Goal: Information Seeking & Learning: Learn about a topic

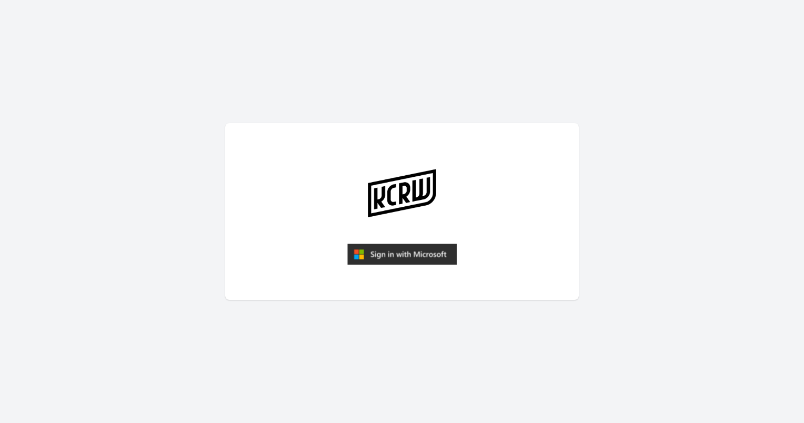
click at [410, 256] on img "submit" at bounding box center [401, 254] width 109 height 21
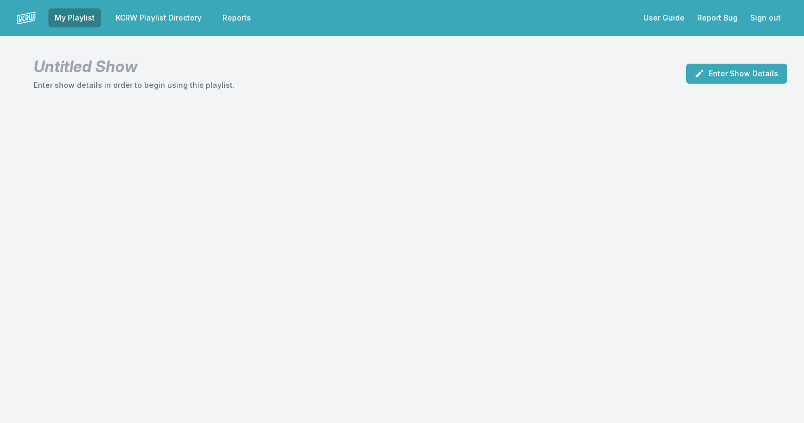
click at [161, 19] on link "KCRW Playlist Directory" at bounding box center [158, 17] width 98 height 19
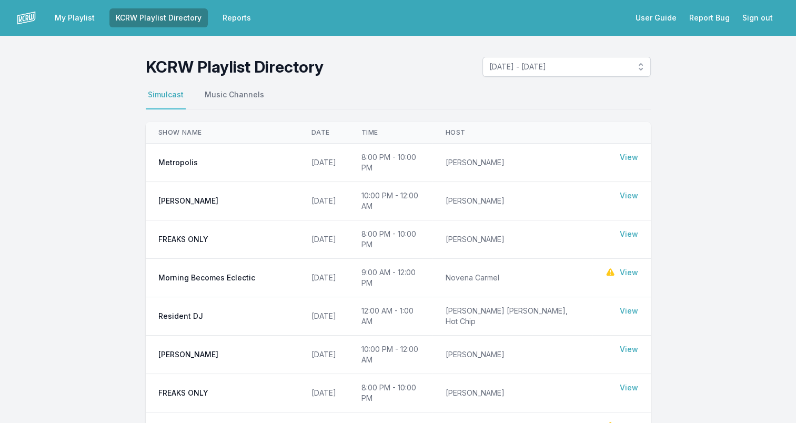
click at [628, 156] on link "View" at bounding box center [629, 157] width 18 height 11
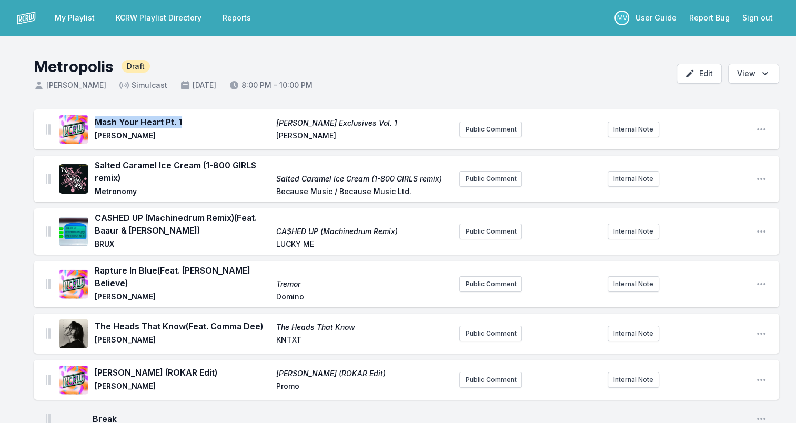
drag, startPoint x: 96, startPoint y: 123, endPoint x: 184, endPoint y: 113, distance: 88.0
click at [184, 113] on div "Mash Your Heart Pt. 1 [PERSON_NAME] Exclusives Vol. 1 [PERSON_NAME] [PERSON_NAM…" at bounding box center [255, 130] width 392 height 34
drag, startPoint x: 184, startPoint y: 113, endPoint x: 170, endPoint y: 114, distance: 13.7
copy span "Mash Your Heart Pt. 1"
drag, startPoint x: 99, startPoint y: 136, endPoint x: 134, endPoint y: 136, distance: 34.7
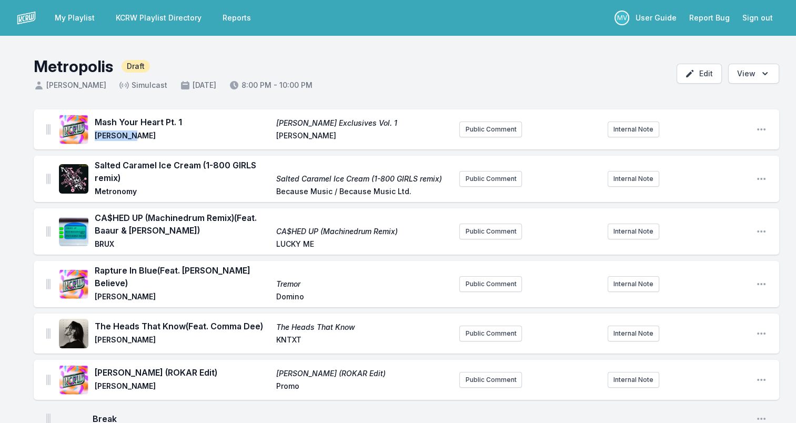
click at [134, 136] on span "[PERSON_NAME]" at bounding box center [182, 136] width 175 height 13
drag, startPoint x: 134, startPoint y: 136, endPoint x: 121, endPoint y: 137, distance: 13.2
copy span "[PERSON_NAME]"
drag, startPoint x: 275, startPoint y: 122, endPoint x: 384, endPoint y: 123, distance: 109.4
click at [384, 123] on div "Mash Your Heart Pt. 1 [PERSON_NAME] Exclusives Vol. 1 [PERSON_NAME] [PERSON_NAM…" at bounding box center [273, 129] width 356 height 27
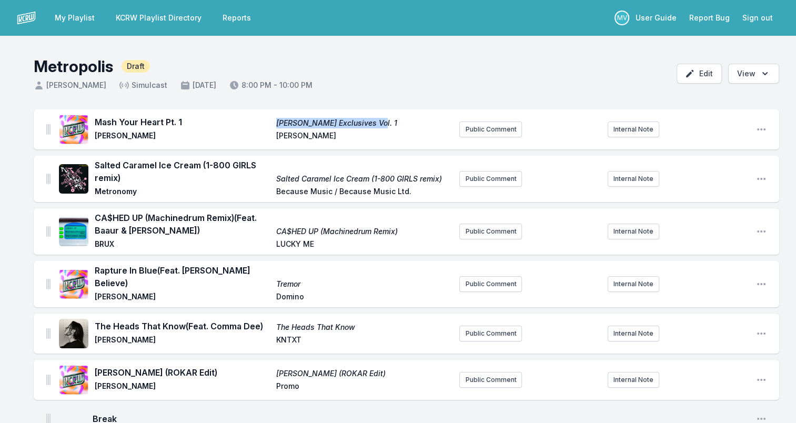
drag, startPoint x: 384, startPoint y: 123, endPoint x: 341, endPoint y: 122, distance: 42.6
copy span "[PERSON_NAME] Exclusives Vol. 1"
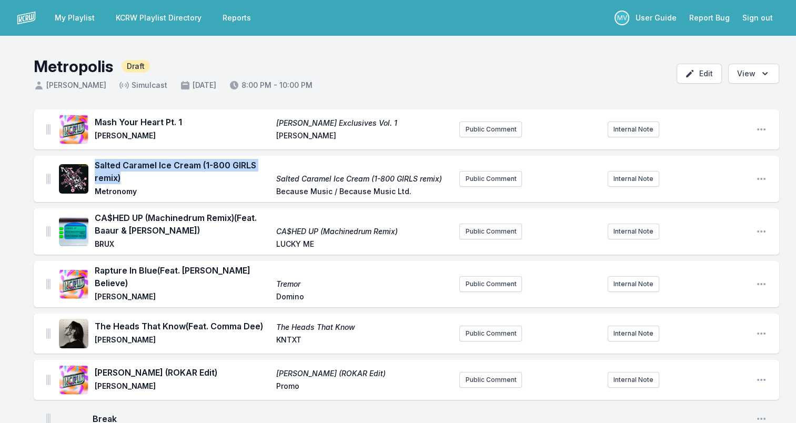
drag, startPoint x: 120, startPoint y: 178, endPoint x: 95, endPoint y: 167, distance: 27.6
click at [95, 167] on span "Salted Caramel Ice Cream (1-800 GIRLS remix)" at bounding box center [182, 171] width 175 height 25
copy span "Salted Caramel Ice Cream (1-800 GIRLS remix)"
click at [112, 190] on span "Metronomy" at bounding box center [182, 192] width 175 height 13
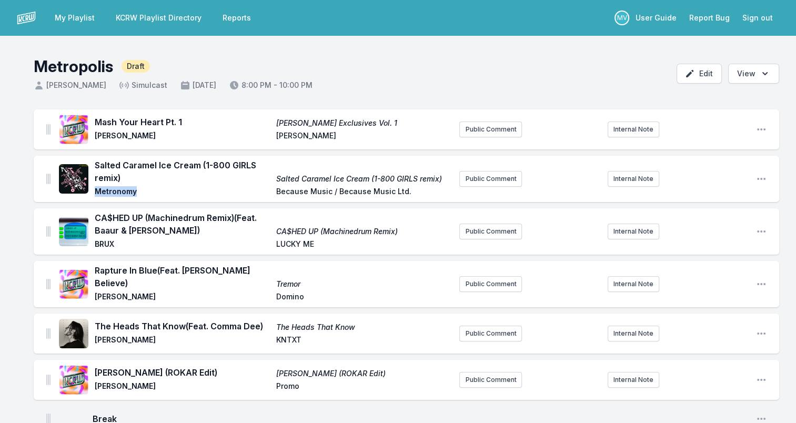
copy span "Metronomy"
drag, startPoint x: 406, startPoint y: 193, endPoint x: 246, endPoint y: 195, distance: 160.0
click at [246, 195] on div "Salted Caramel Ice Cream (1-800 GIRLS remix) Salted Caramel Ice Cream (1-800 GI…" at bounding box center [273, 179] width 356 height 40
drag, startPoint x: 246, startPoint y: 195, endPoint x: 347, endPoint y: 192, distance: 101.6
copy div "Because Music / Because Music Ltd."
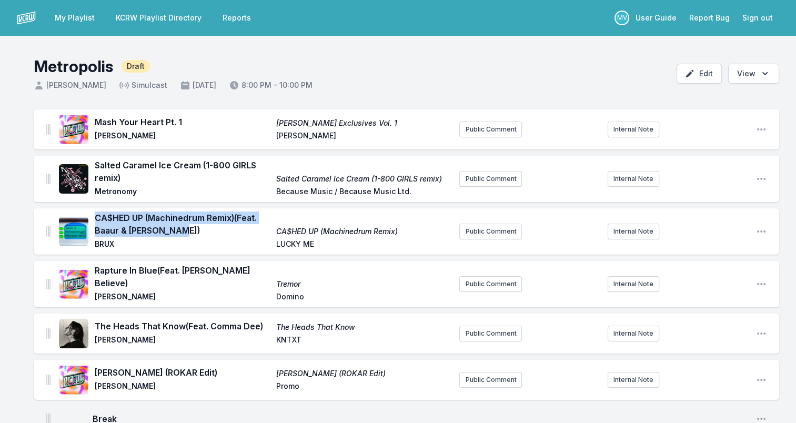
drag, startPoint x: 174, startPoint y: 231, endPoint x: 96, endPoint y: 217, distance: 79.6
click at [96, 217] on span "CA$HED UP (Machinedrum Remix) (Feat. Baaur & [PERSON_NAME])" at bounding box center [182, 224] width 175 height 25
drag, startPoint x: 96, startPoint y: 217, endPoint x: 107, endPoint y: 215, distance: 11.8
copy span "CA$HED UP (Machinedrum Remix) (Feat. Baaur & [PERSON_NAME])"
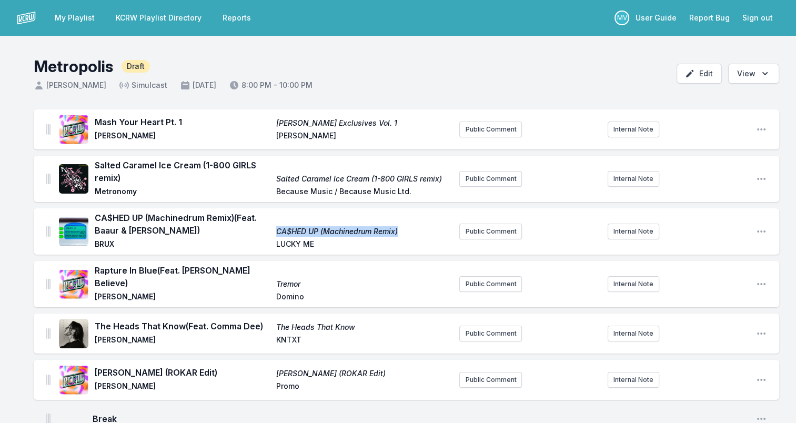
drag, startPoint x: 407, startPoint y: 232, endPoint x: 279, endPoint y: 227, distance: 128.0
click at [279, 227] on span "CA$HED UP (Machinedrum Remix)" at bounding box center [363, 231] width 175 height 11
drag, startPoint x: 279, startPoint y: 227, endPoint x: 315, endPoint y: 234, distance: 36.9
drag, startPoint x: 315, startPoint y: 234, endPoint x: 279, endPoint y: 228, distance: 36.7
click at [279, 228] on span "CA$HED UP (Machinedrum Remix)" at bounding box center [363, 231] width 175 height 11
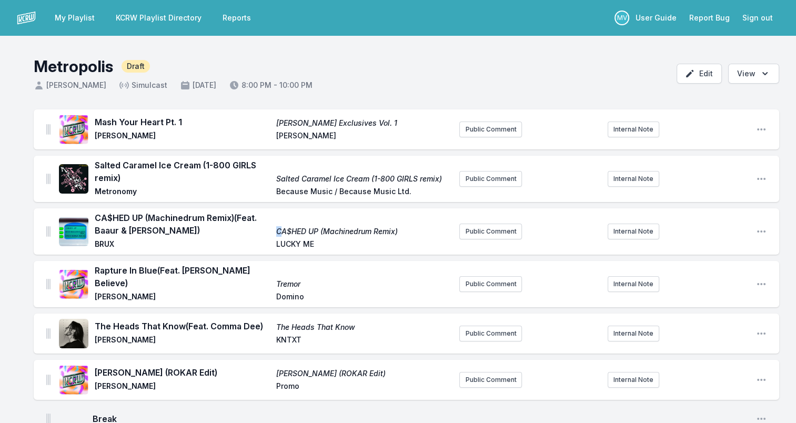
click at [276, 230] on span "CA$HED UP (Machinedrum Remix)" at bounding box center [363, 231] width 175 height 11
click at [273, 234] on div "CA$HED UP (Machinedrum Remix) (Feat. [PERSON_NAME] & [PERSON_NAME]) CA$HED UP (…" at bounding box center [273, 232] width 356 height 40
click at [101, 243] on span "BRUX" at bounding box center [182, 245] width 175 height 13
copy span "BRUX"
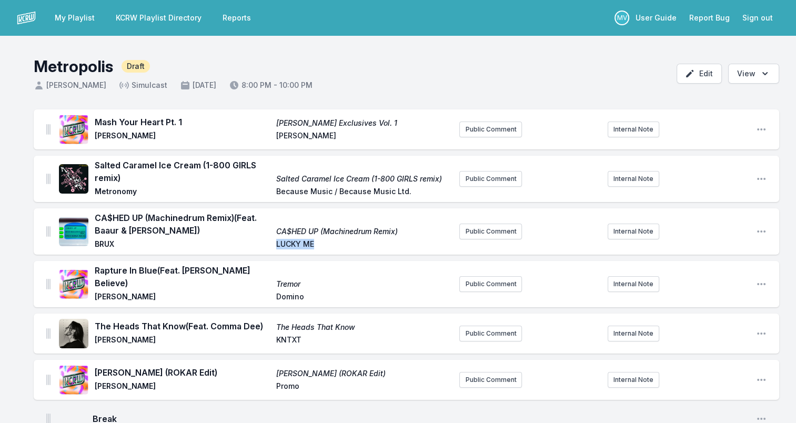
drag, startPoint x: 277, startPoint y: 242, endPoint x: 318, endPoint y: 242, distance: 41.6
click at [318, 242] on span "LUCKY ME" at bounding box center [363, 245] width 175 height 13
drag, startPoint x: 318, startPoint y: 242, endPoint x: 287, endPoint y: 242, distance: 31.0
copy span "LUCKY ME"
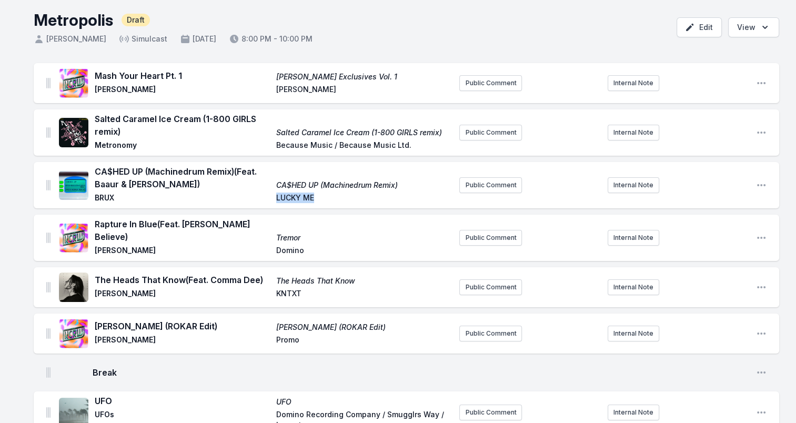
scroll to position [105, 0]
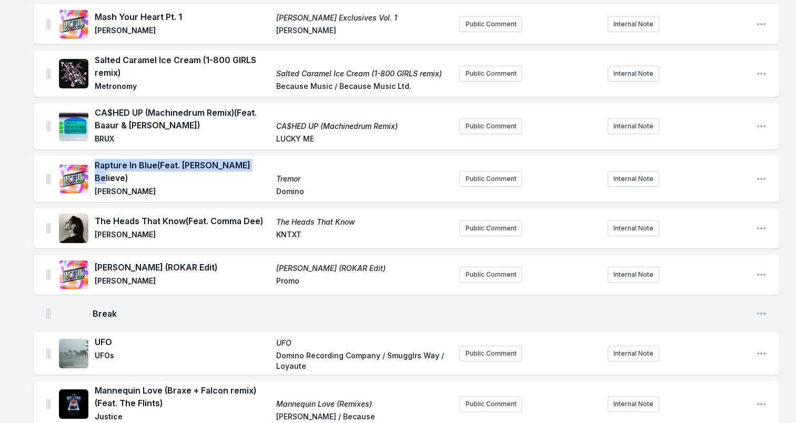
drag, startPoint x: 95, startPoint y: 168, endPoint x: 250, endPoint y: 169, distance: 155.2
click at [250, 169] on span "Rapture In Blue (Feat. [PERSON_NAME] Believe)" at bounding box center [182, 171] width 175 height 25
drag, startPoint x: 250, startPoint y: 169, endPoint x: 231, endPoint y: 167, distance: 19.6
copy span "Rapture In Blue (Feat. [PERSON_NAME] Believe)"
drag, startPoint x: 96, startPoint y: 182, endPoint x: 149, endPoint y: 181, distance: 53.1
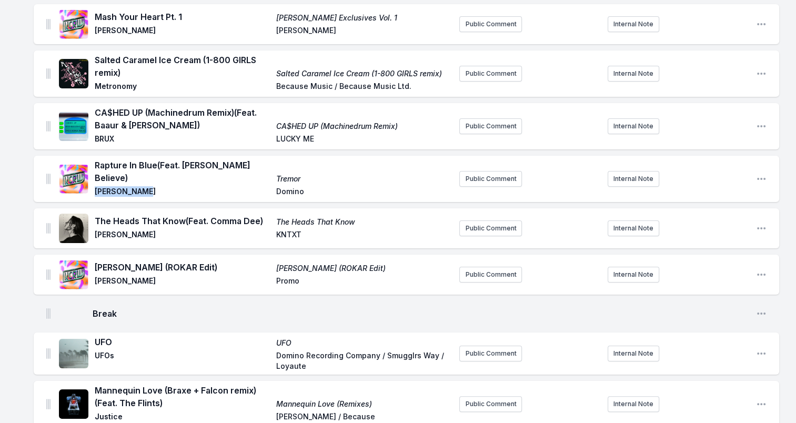
click at [149, 186] on span "[PERSON_NAME]" at bounding box center [182, 192] width 175 height 13
drag, startPoint x: 149, startPoint y: 181, endPoint x: 133, endPoint y: 182, distance: 16.3
click at [291, 174] on span "Tremor" at bounding box center [363, 179] width 175 height 11
click at [290, 186] on span "Domino" at bounding box center [363, 192] width 175 height 13
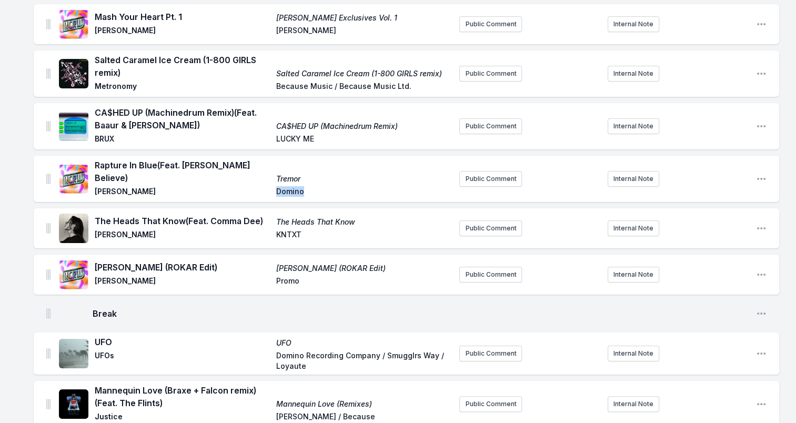
click at [290, 186] on span "Domino" at bounding box center [363, 192] width 175 height 13
drag, startPoint x: 97, startPoint y: 215, endPoint x: 268, endPoint y: 218, distance: 171.0
click at [268, 218] on span "The Heads That Know (Feat. Comma Dee)" at bounding box center [182, 221] width 175 height 13
drag, startPoint x: 268, startPoint y: 218, endPoint x: 223, endPoint y: 215, distance: 45.4
drag, startPoint x: 97, startPoint y: 230, endPoint x: 160, endPoint y: 230, distance: 63.1
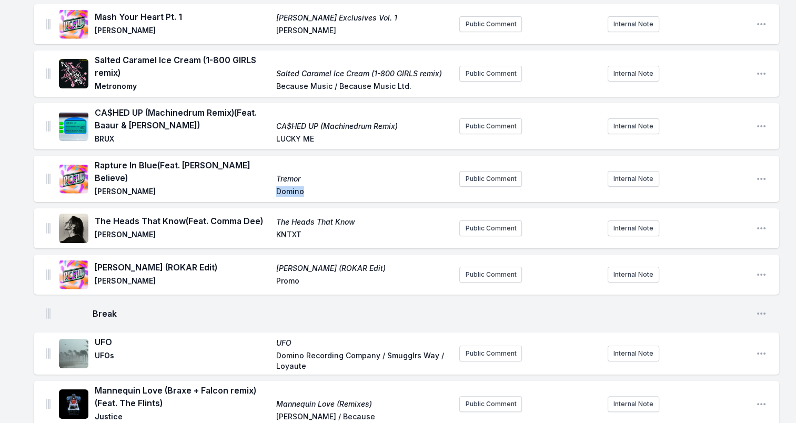
click at [160, 230] on span "[PERSON_NAME]" at bounding box center [182, 235] width 175 height 13
drag, startPoint x: 160, startPoint y: 230, endPoint x: 147, endPoint y: 230, distance: 12.6
click at [285, 229] on span "KNTXT" at bounding box center [363, 235] width 175 height 13
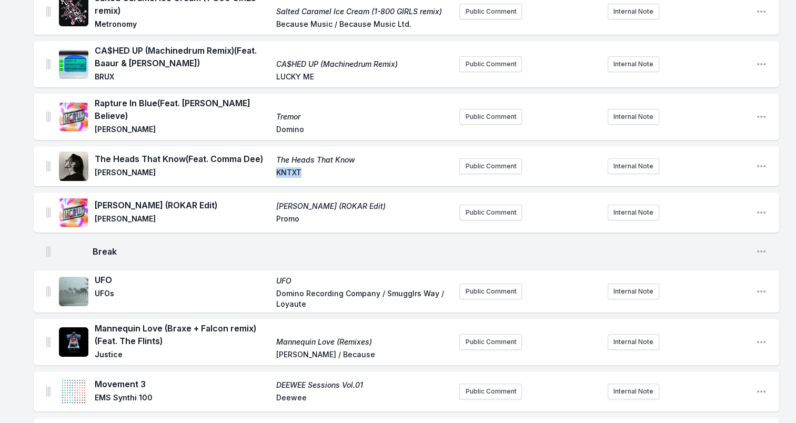
scroll to position [210, 0]
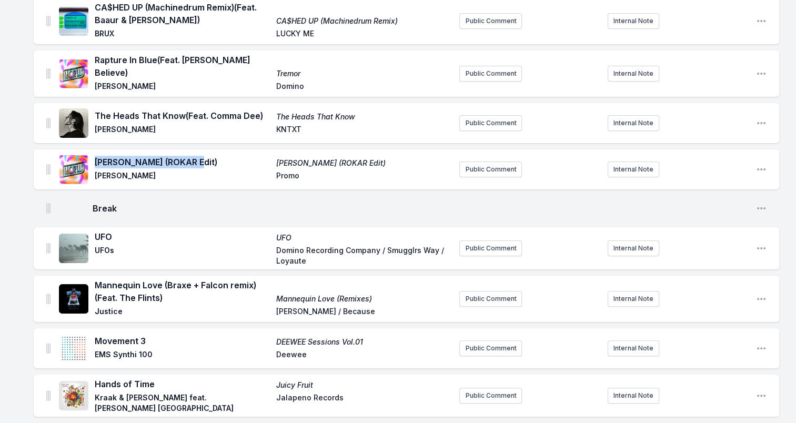
drag, startPoint x: 94, startPoint y: 156, endPoint x: 210, endPoint y: 158, distance: 115.8
click at [210, 158] on div "[PERSON_NAME] (ROKAR Edit) [PERSON_NAME] (ROKAR Edit) [PERSON_NAME] Promo" at bounding box center [255, 170] width 392 height 34
drag, startPoint x: 210, startPoint y: 158, endPoint x: 152, endPoint y: 156, distance: 58.5
drag, startPoint x: 95, startPoint y: 171, endPoint x: 141, endPoint y: 170, distance: 46.3
click at [141, 170] on span "[PERSON_NAME]" at bounding box center [182, 176] width 175 height 13
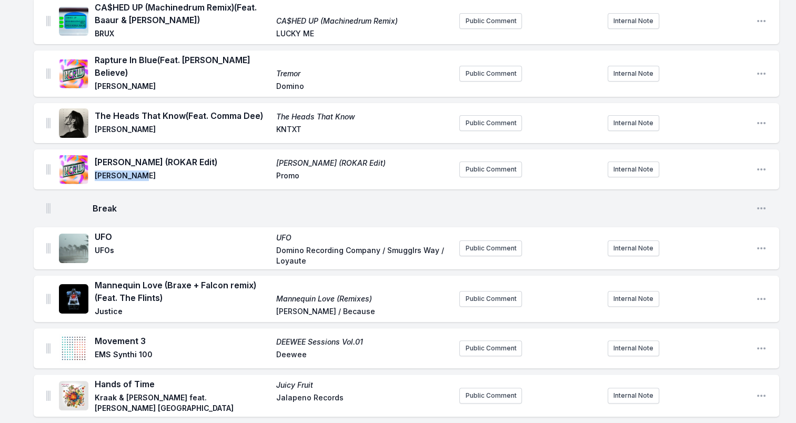
drag, startPoint x: 141, startPoint y: 170, endPoint x: 130, endPoint y: 168, distance: 11.2
click at [290, 170] on span "Promo" at bounding box center [363, 176] width 175 height 13
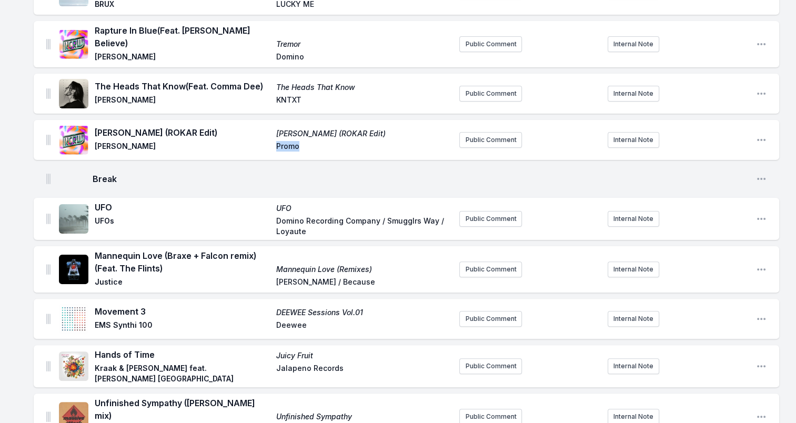
scroll to position [263, 0]
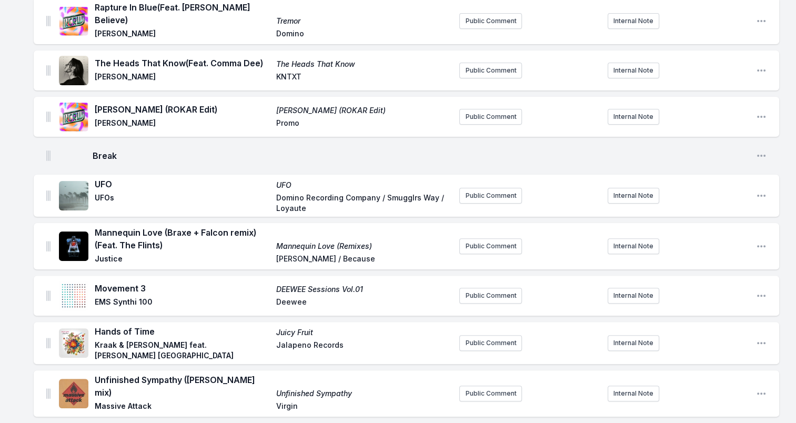
click at [99, 178] on span "UFO" at bounding box center [182, 184] width 175 height 13
click at [103, 193] on span "UFOs" at bounding box center [182, 203] width 175 height 21
drag, startPoint x: 283, startPoint y: 196, endPoint x: 248, endPoint y: 188, distance: 35.6
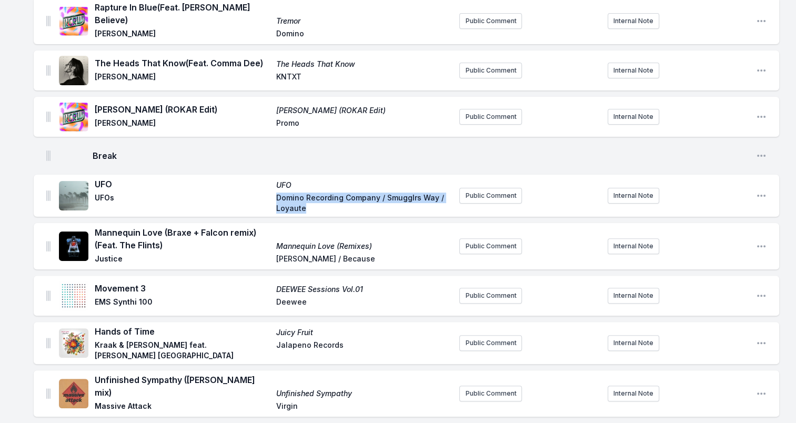
click at [248, 188] on div "UFO UFO UFOs Domino Recording Company / Smugglrs Way / Loyaute" at bounding box center [273, 196] width 356 height 36
drag, startPoint x: 248, startPoint y: 188, endPoint x: 320, endPoint y: 191, distance: 72.2
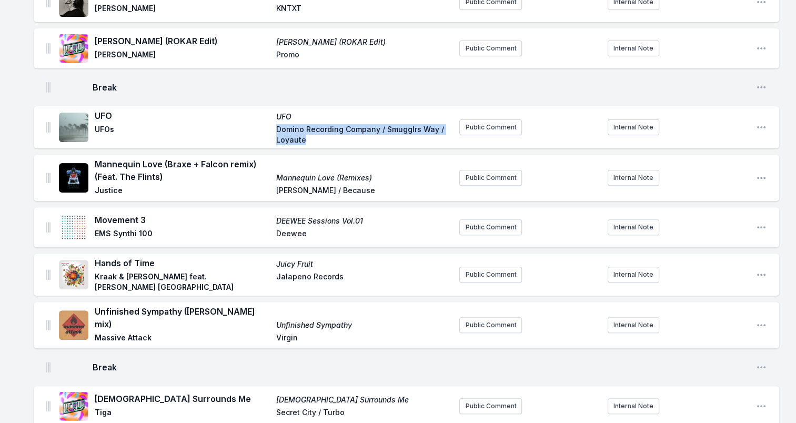
scroll to position [368, 0]
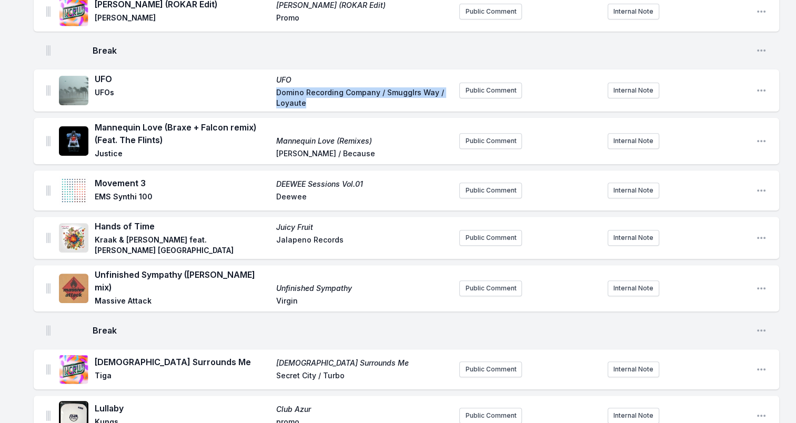
drag, startPoint x: 165, startPoint y: 132, endPoint x: 96, endPoint y: 122, distance: 69.2
click at [96, 122] on span "Mannequin Love (Braxe + Falcon remix) (Feat. The Flints)" at bounding box center [182, 133] width 175 height 25
drag, startPoint x: 96, startPoint y: 122, endPoint x: 104, endPoint y: 122, distance: 7.9
click at [113, 148] on span "Justice" at bounding box center [182, 154] width 175 height 13
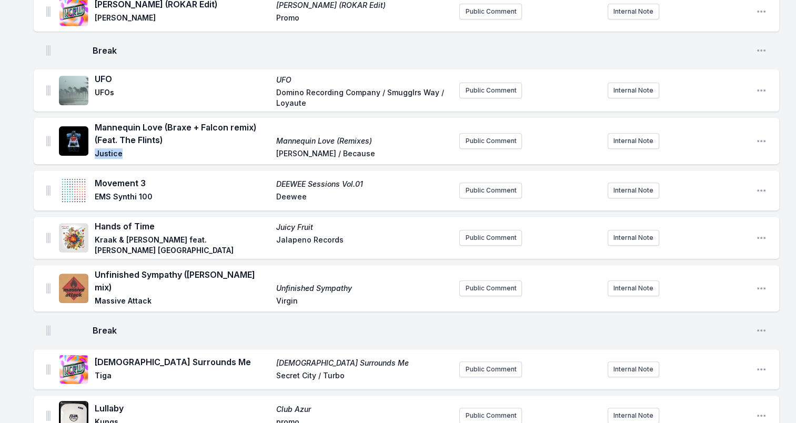
drag, startPoint x: 365, startPoint y: 130, endPoint x: 263, endPoint y: 129, distance: 102.6
click at [263, 129] on div "Mannequin Love (Braxe + Falcon remix) (Feat. The Flints) Mannequin Love (Remixe…" at bounding box center [273, 141] width 356 height 40
drag, startPoint x: 263, startPoint y: 129, endPoint x: 344, endPoint y: 134, distance: 81.1
click at [276, 147] on div "Mannequin Love (Braxe + Falcon remix) (Feat. The Flints) Mannequin Love (Remixe…" at bounding box center [273, 141] width 356 height 40
drag, startPoint x: 284, startPoint y: 147, endPoint x: 360, endPoint y: 148, distance: 76.3
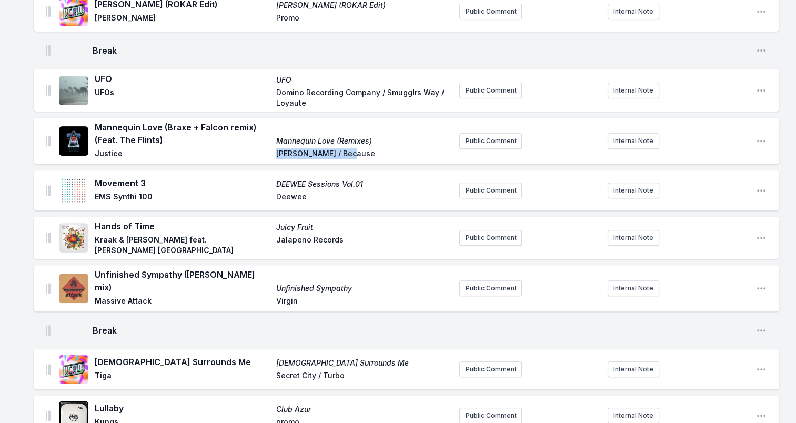
click at [360, 148] on span "[PERSON_NAME] / Because" at bounding box center [363, 154] width 175 height 13
drag, startPoint x: 360, startPoint y: 148, endPoint x: 337, endPoint y: 148, distance: 22.6
drag, startPoint x: 144, startPoint y: 176, endPoint x: 95, endPoint y: 172, distance: 49.6
click at [95, 177] on span "Movement 3" at bounding box center [182, 183] width 175 height 13
drag, startPoint x: 95, startPoint y: 172, endPoint x: 106, endPoint y: 175, distance: 11.4
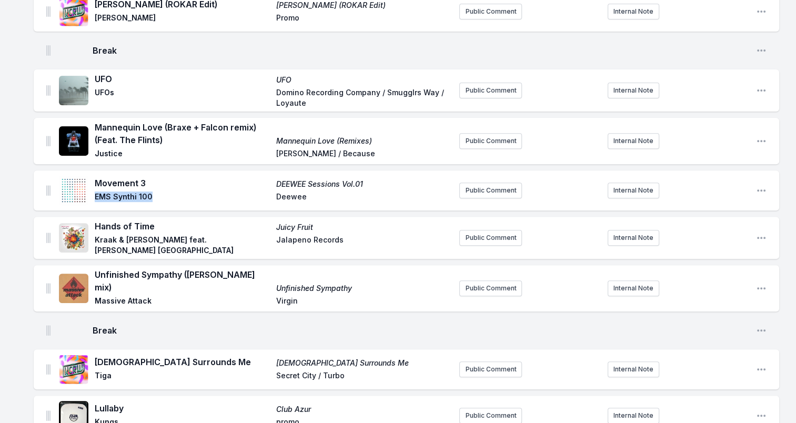
drag, startPoint x: 95, startPoint y: 191, endPoint x: 157, endPoint y: 189, distance: 62.6
click at [157, 192] on span "EMS Synthi 100" at bounding box center [182, 198] width 175 height 13
drag, startPoint x: 157, startPoint y: 189, endPoint x: 141, endPoint y: 189, distance: 16.3
drag, startPoint x: 371, startPoint y: 175, endPoint x: 248, endPoint y: 174, distance: 123.1
click at [248, 177] on div "Movement 3 DEEWEE Sessions Vol.01 EMS Synthi 100 Deewee" at bounding box center [273, 190] width 356 height 27
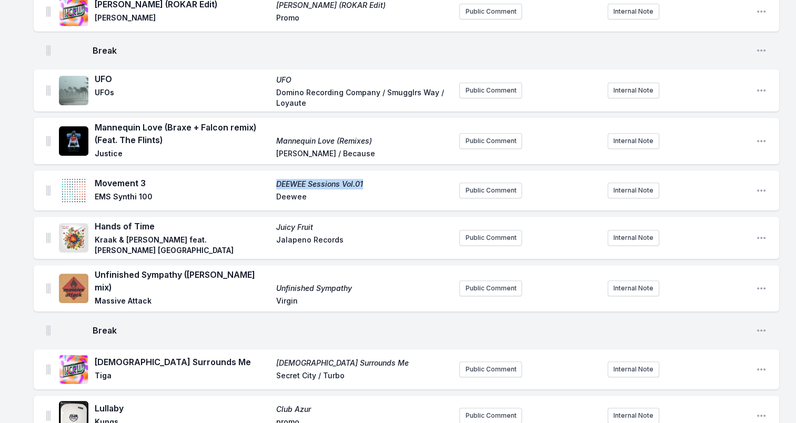
drag, startPoint x: 248, startPoint y: 174, endPoint x: 353, endPoint y: 176, distance: 104.7
click at [290, 192] on span "Deewee" at bounding box center [363, 198] width 175 height 13
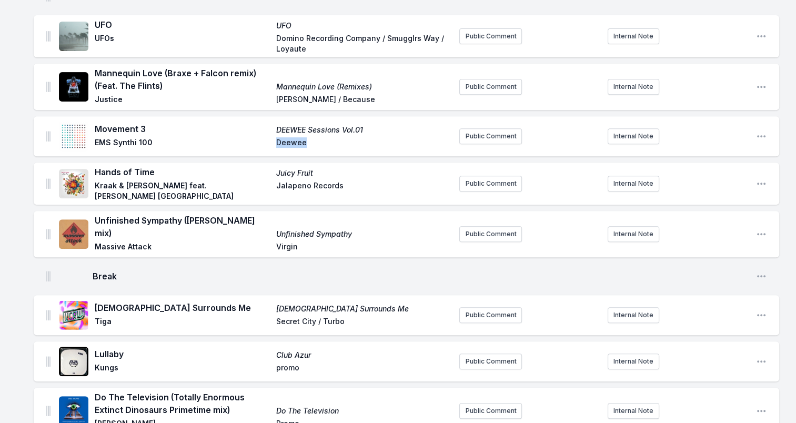
scroll to position [474, 0]
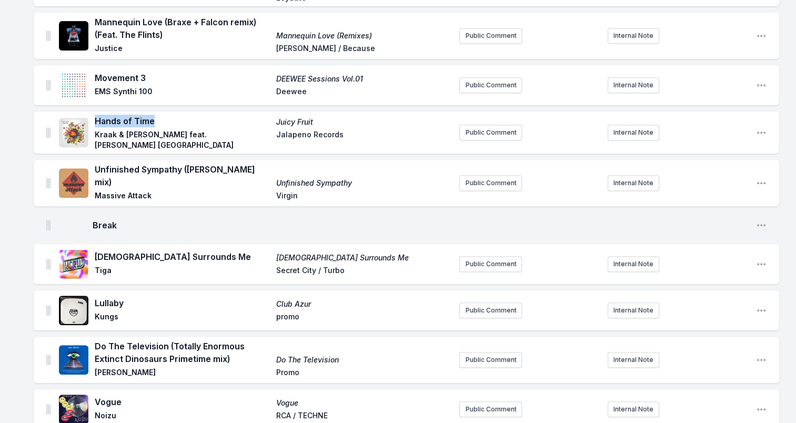
drag, startPoint x: 95, startPoint y: 116, endPoint x: 160, endPoint y: 118, distance: 65.3
click at [160, 118] on span "Hands of Time" at bounding box center [182, 121] width 175 height 13
drag, startPoint x: 160, startPoint y: 118, endPoint x: 145, endPoint y: 117, distance: 14.8
drag, startPoint x: 223, startPoint y: 135, endPoint x: 97, endPoint y: 137, distance: 125.8
click at [97, 137] on span "Kraak & [PERSON_NAME] feat. [PERSON_NAME] [GEOGRAPHIC_DATA]" at bounding box center [182, 139] width 175 height 21
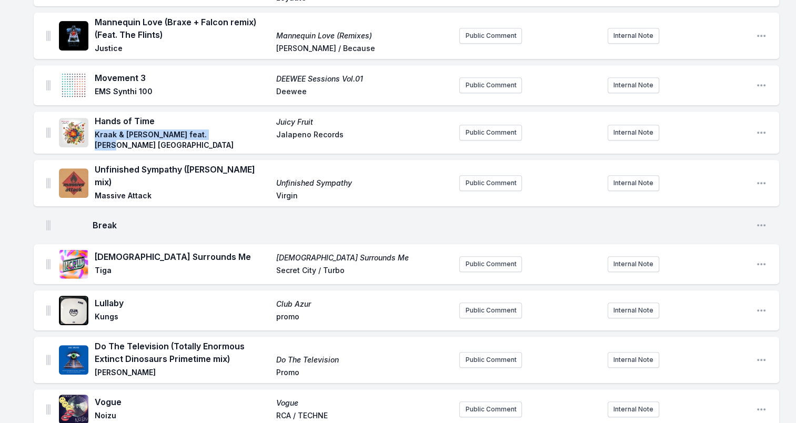
drag, startPoint x: 97, startPoint y: 137, endPoint x: 200, endPoint y: 132, distance: 103.3
drag, startPoint x: 275, startPoint y: 117, endPoint x: 333, endPoint y: 119, distance: 57.4
click at [333, 119] on div "Hands of Time Juicy Fruit [PERSON_NAME] & [PERSON_NAME] feat. [PERSON_NAME] Lon…" at bounding box center [273, 133] width 356 height 36
drag, startPoint x: 333, startPoint y: 119, endPoint x: 295, endPoint y: 122, distance: 37.5
click at [275, 130] on div "Hands of Time Juicy Fruit [PERSON_NAME] & [PERSON_NAME] feat. [PERSON_NAME] Lon…" at bounding box center [273, 133] width 356 height 36
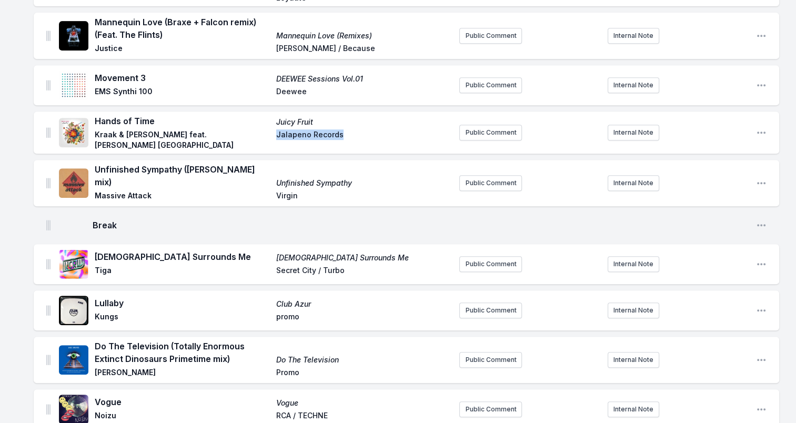
drag, startPoint x: 280, startPoint y: 132, endPoint x: 353, endPoint y: 137, distance: 72.8
click at [353, 137] on div "Hands of Time Juicy Fruit [PERSON_NAME] & [PERSON_NAME] feat. [PERSON_NAME] Lon…" at bounding box center [273, 133] width 356 height 36
drag, startPoint x: 353, startPoint y: 137, endPoint x: 329, endPoint y: 135, distance: 23.8
drag, startPoint x: 95, startPoint y: 162, endPoint x: 267, endPoint y: 159, distance: 171.6
click at [267, 163] on span "Unfinished Sympathy ([PERSON_NAME] mix)" at bounding box center [182, 175] width 175 height 25
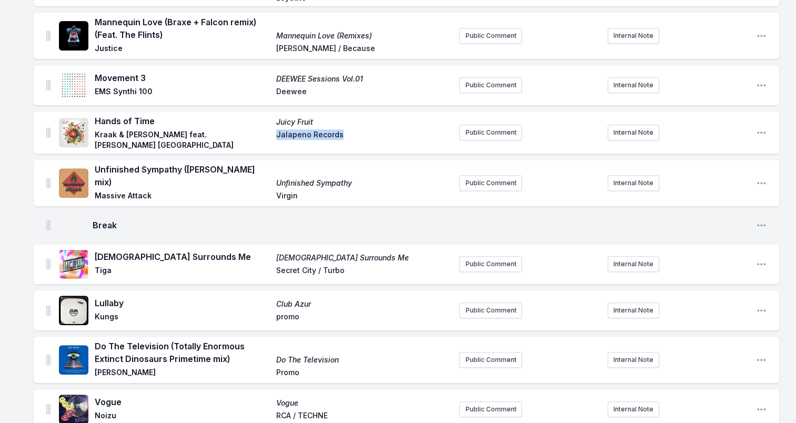
drag, startPoint x: 267, startPoint y: 159, endPoint x: 195, endPoint y: 159, distance: 72.1
click at [105, 190] on span "Massive Attack" at bounding box center [182, 196] width 175 height 13
drag, startPoint x: 96, startPoint y: 175, endPoint x: 157, endPoint y: 174, distance: 61.1
click at [157, 190] on span "Massive Attack" at bounding box center [182, 196] width 175 height 13
drag, startPoint x: 157, startPoint y: 174, endPoint x: 142, endPoint y: 173, distance: 14.7
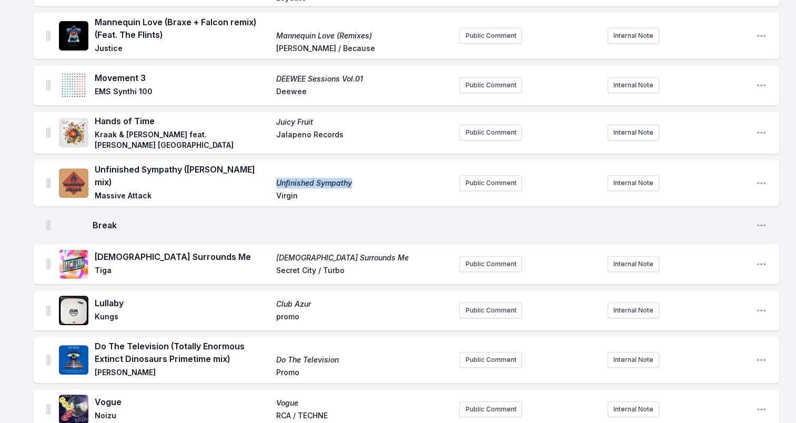
drag, startPoint x: 365, startPoint y: 166, endPoint x: 277, endPoint y: 166, distance: 88.4
click at [277, 178] on span "Unfinished Sympathy" at bounding box center [363, 183] width 175 height 11
drag, startPoint x: 277, startPoint y: 166, endPoint x: 325, endPoint y: 167, distance: 48.4
click at [294, 190] on span "Virgin" at bounding box center [363, 196] width 175 height 13
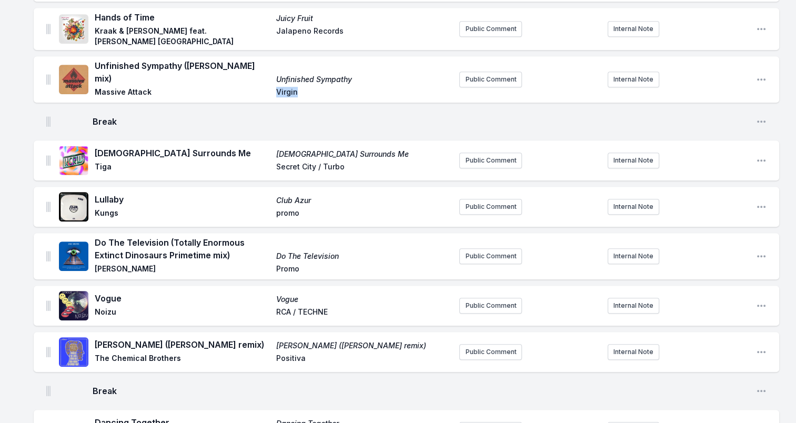
scroll to position [631, 0]
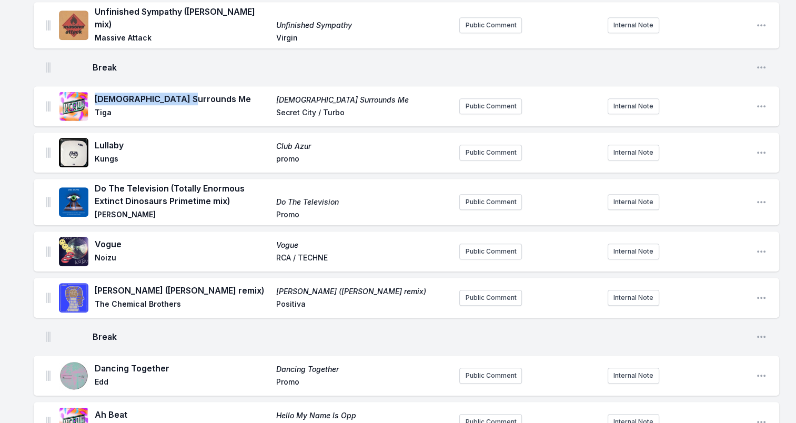
drag, startPoint x: 95, startPoint y: 84, endPoint x: 200, endPoint y: 83, distance: 105.2
click at [200, 93] on span "[DEMOGRAPHIC_DATA] Surrounds Me" at bounding box center [182, 99] width 175 height 13
drag, startPoint x: 200, startPoint y: 83, endPoint x: 167, endPoint y: 81, distance: 33.2
click at [104, 107] on span "Tiga" at bounding box center [182, 113] width 175 height 13
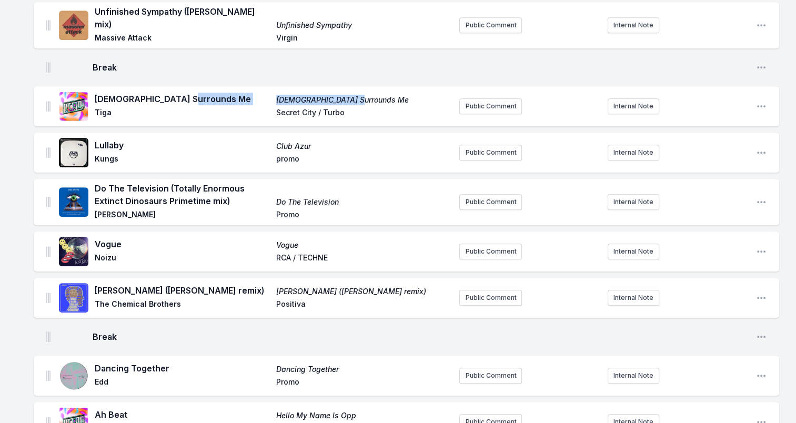
drag, startPoint x: 361, startPoint y: 84, endPoint x: 237, endPoint y: 84, distance: 124.7
click at [237, 93] on div "[DEMOGRAPHIC_DATA] Surrounds Me Ecstacy Surrounds Me Tiga Secret City / Turbo" at bounding box center [273, 106] width 356 height 27
drag, startPoint x: 237, startPoint y: 84, endPoint x: 350, endPoint y: 84, distance: 113.7
drag, startPoint x: 277, startPoint y: 97, endPoint x: 362, endPoint y: 98, distance: 85.2
click at [362, 107] on span "Secret City / Turbo" at bounding box center [363, 113] width 175 height 13
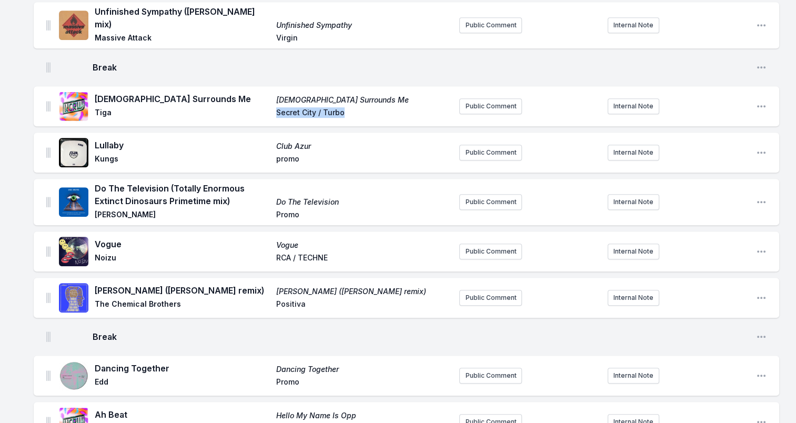
drag, startPoint x: 362, startPoint y: 98, endPoint x: 335, endPoint y: 96, distance: 26.9
click at [106, 139] on span "Lullaby" at bounding box center [182, 145] width 175 height 13
click at [108, 154] on span "Kungs" at bounding box center [182, 160] width 175 height 13
click at [109, 154] on span "Kungs" at bounding box center [182, 160] width 175 height 13
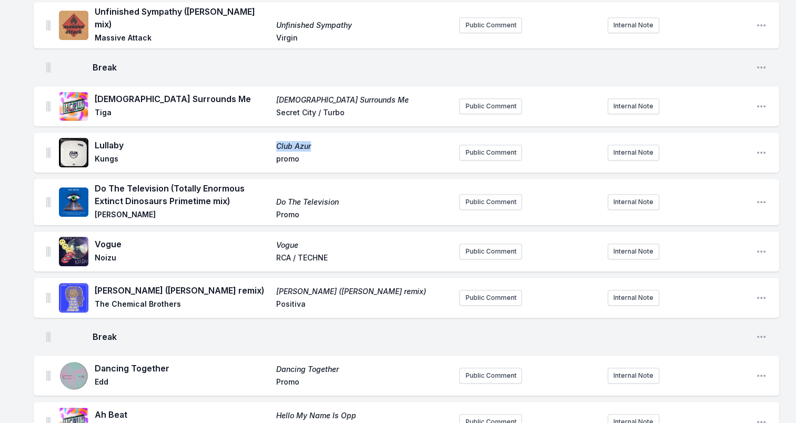
drag, startPoint x: 279, startPoint y: 130, endPoint x: 337, endPoint y: 134, distance: 58.5
click at [337, 139] on div "Lullaby Club Azur Kungs promo" at bounding box center [273, 152] width 356 height 27
drag, startPoint x: 337, startPoint y: 134, endPoint x: 300, endPoint y: 131, distance: 37.5
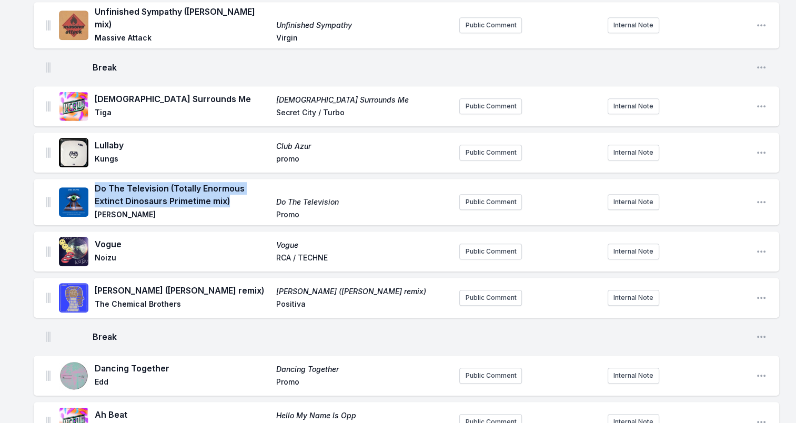
drag, startPoint x: 95, startPoint y: 172, endPoint x: 235, endPoint y: 186, distance: 140.7
click at [235, 186] on span "Do The Television (Totally Enormous Extinct Dinosaurs Primetime mix)" at bounding box center [182, 194] width 175 height 25
drag, startPoint x: 235, startPoint y: 186, endPoint x: 199, endPoint y: 177, distance: 37.0
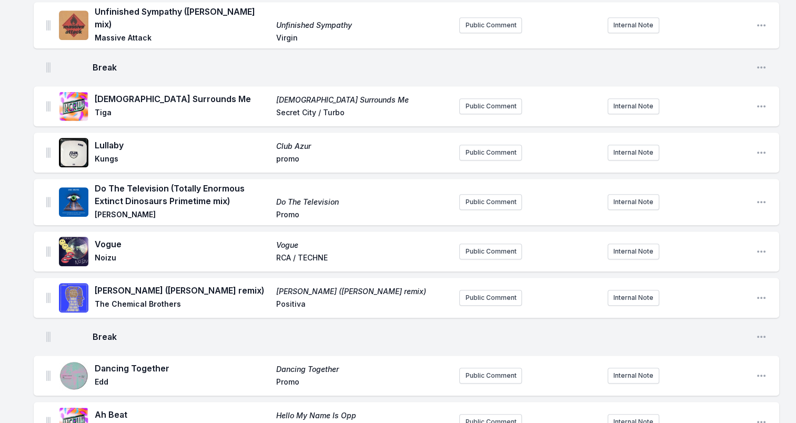
click at [119, 209] on span "[PERSON_NAME]" at bounding box center [182, 215] width 175 height 13
click at [97, 209] on span "[PERSON_NAME]" at bounding box center [182, 215] width 175 height 13
drag, startPoint x: 95, startPoint y: 200, endPoint x: 140, endPoint y: 200, distance: 44.7
click at [140, 209] on span "[PERSON_NAME]" at bounding box center [182, 215] width 175 height 13
drag, startPoint x: 140, startPoint y: 200, endPoint x: 132, endPoint y: 199, distance: 8.0
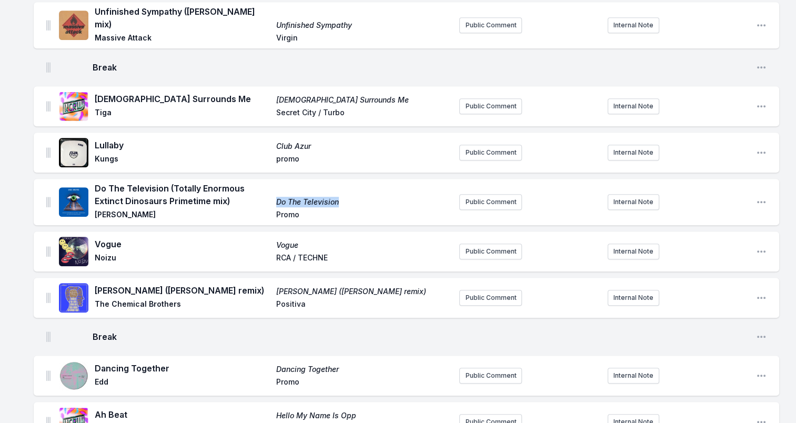
drag, startPoint x: 351, startPoint y: 186, endPoint x: 244, endPoint y: 189, distance: 106.9
click at [244, 189] on div "Do The Television (Totally Enormous Extinct Dinosaurs Primetime mix) Do The Tel…" at bounding box center [273, 202] width 356 height 40
drag, startPoint x: 244, startPoint y: 189, endPoint x: 321, endPoint y: 186, distance: 77.4
click at [106, 238] on span "Vogue" at bounding box center [182, 244] width 175 height 13
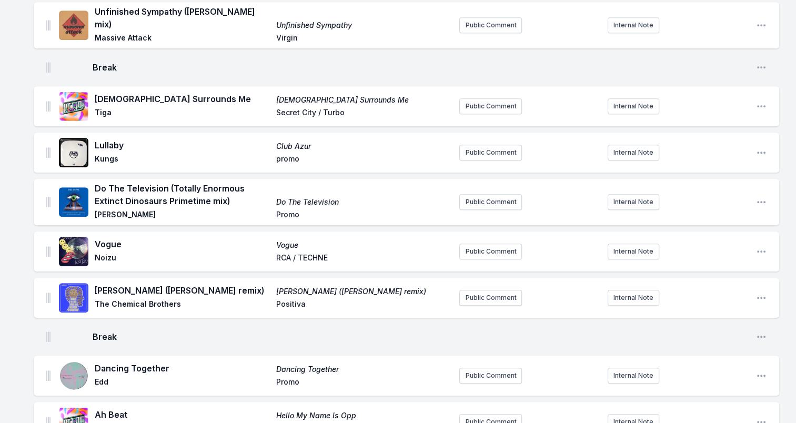
click at [107, 253] on span "Noizu" at bounding box center [182, 259] width 175 height 13
click at [108, 253] on span "Noizu" at bounding box center [182, 259] width 175 height 13
click at [263, 253] on span "Noizu" at bounding box center [182, 259] width 175 height 13
click at [340, 253] on span "RCA / TECHNE" at bounding box center [363, 259] width 175 height 13
drag, startPoint x: 329, startPoint y: 244, endPoint x: 275, endPoint y: 244, distance: 54.2
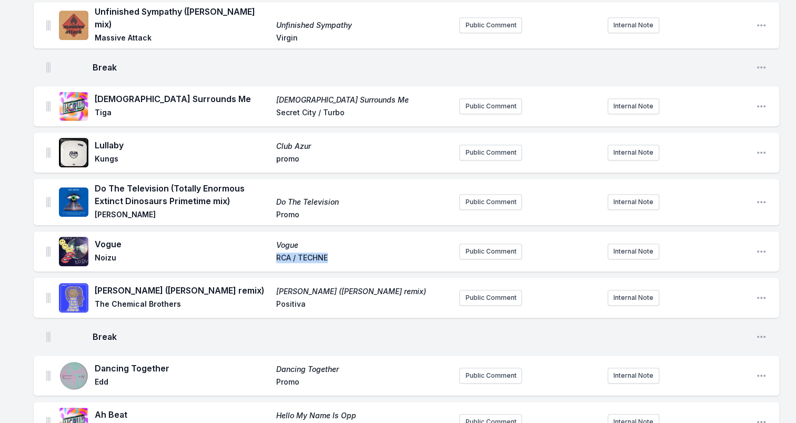
click at [275, 244] on div "Vogue Vogue Noizu RCA / TECHNE" at bounding box center [273, 251] width 356 height 27
drag, startPoint x: 275, startPoint y: 244, endPoint x: 320, endPoint y: 241, distance: 44.8
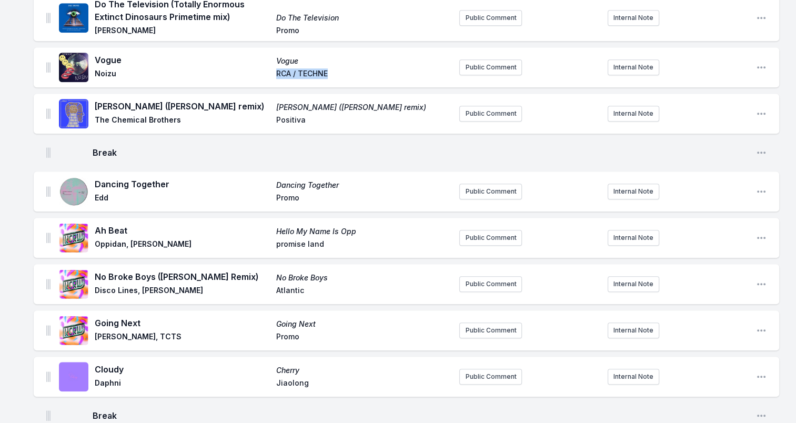
scroll to position [842, 0]
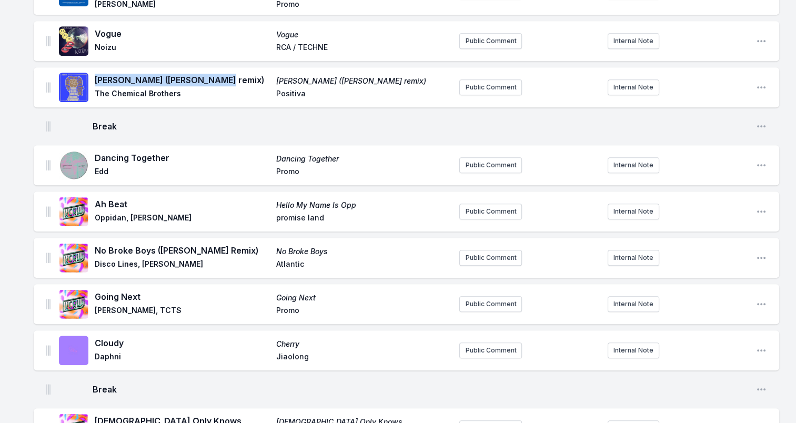
drag, startPoint x: 98, startPoint y: 66, endPoint x: 229, endPoint y: 66, distance: 130.5
click at [229, 74] on span "[PERSON_NAME] ([PERSON_NAME] remix)" at bounding box center [182, 80] width 175 height 13
drag, startPoint x: 229, startPoint y: 66, endPoint x: 158, endPoint y: 64, distance: 71.1
click at [103, 88] on span "The Chemical Brothers" at bounding box center [182, 94] width 175 height 13
drag, startPoint x: 96, startPoint y: 80, endPoint x: 182, endPoint y: 83, distance: 86.3
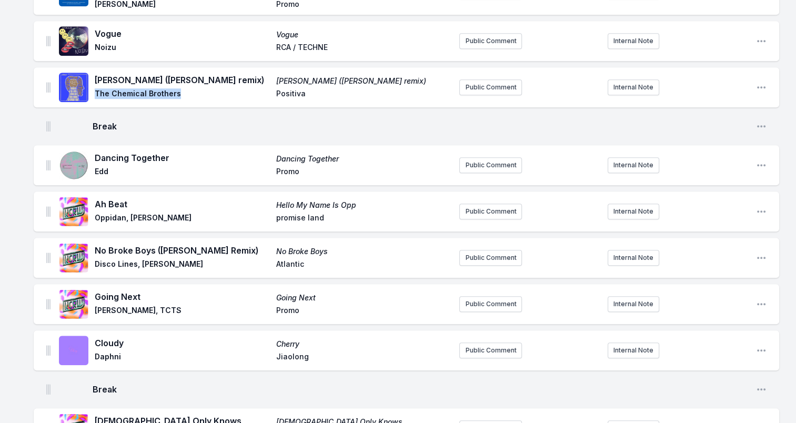
click at [182, 88] on span "The Chemical Brothers" at bounding box center [182, 94] width 175 height 13
drag, startPoint x: 182, startPoint y: 83, endPoint x: 162, endPoint y: 76, distance: 21.0
drag, startPoint x: 377, startPoint y: 67, endPoint x: 249, endPoint y: 71, distance: 127.4
click at [249, 74] on div "[PERSON_NAME] ([PERSON_NAME] remix) [PERSON_NAME] ([PERSON_NAME] remix) The Che…" at bounding box center [273, 87] width 356 height 27
drag, startPoint x: 249, startPoint y: 71, endPoint x: 367, endPoint y: 66, distance: 117.5
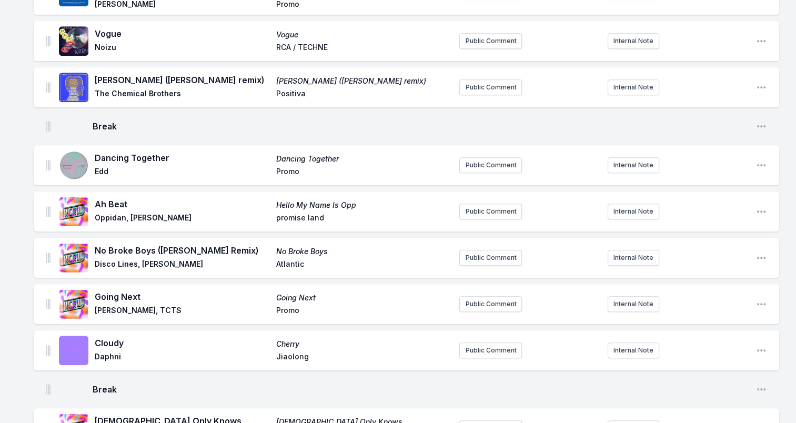
click at [290, 88] on span "Positiva" at bounding box center [363, 94] width 175 height 13
drag, startPoint x: 96, startPoint y: 144, endPoint x: 185, endPoint y: 143, distance: 88.9
click at [185, 152] on span "Dancing Together" at bounding box center [182, 158] width 175 height 13
drag, startPoint x: 185, startPoint y: 143, endPoint x: 150, endPoint y: 141, distance: 34.8
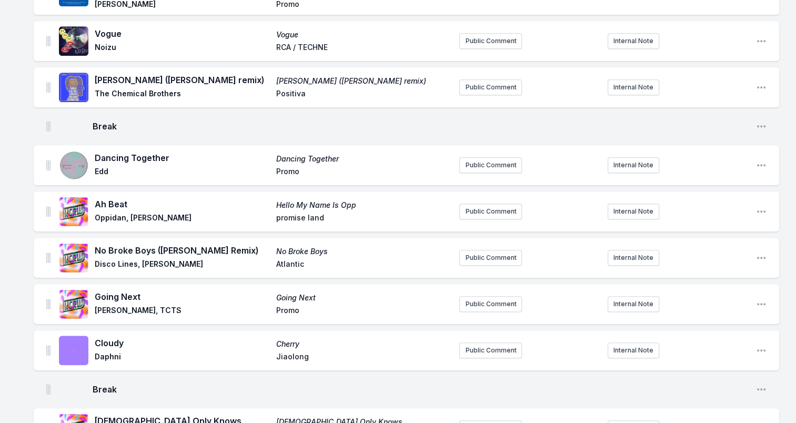
click at [103, 166] on span "Edd" at bounding box center [182, 172] width 175 height 13
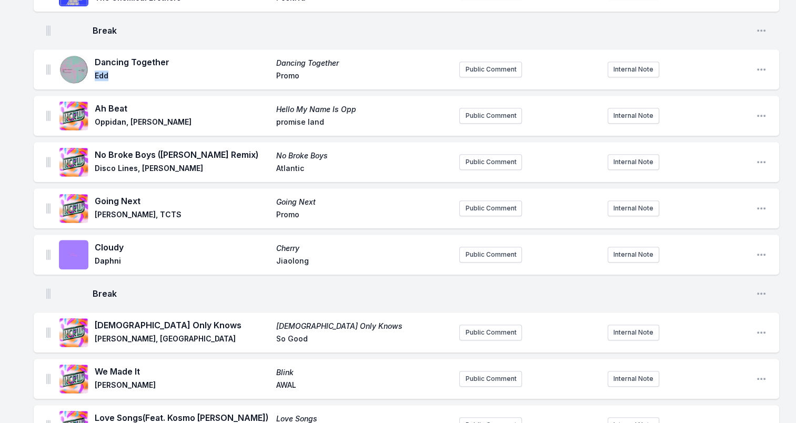
scroll to position [947, 0]
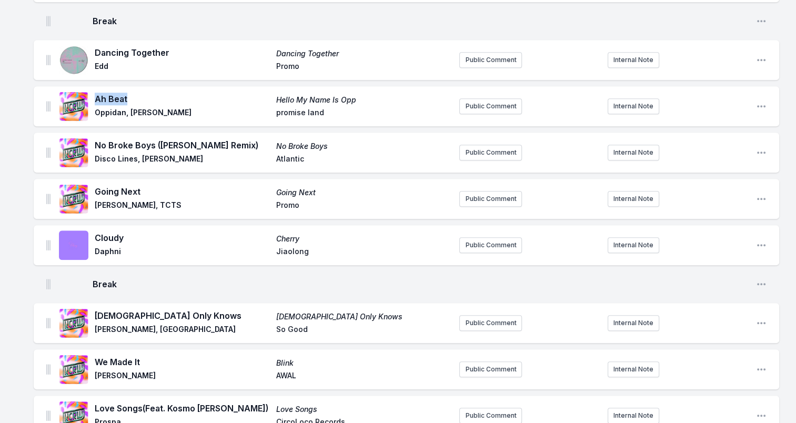
drag, startPoint x: 95, startPoint y: 84, endPoint x: 132, endPoint y: 85, distance: 36.3
click at [132, 93] on span "Ah Beat" at bounding box center [182, 99] width 175 height 13
drag, startPoint x: 132, startPoint y: 85, endPoint x: 100, endPoint y: 84, distance: 31.6
drag, startPoint x: 96, startPoint y: 98, endPoint x: 185, endPoint y: 100, distance: 89.5
click at [185, 107] on span "Oppidan, [PERSON_NAME]" at bounding box center [182, 113] width 175 height 13
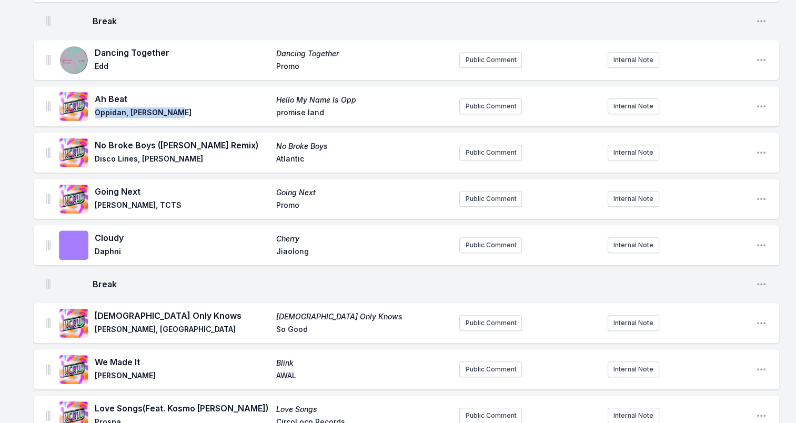
drag, startPoint x: 185, startPoint y: 100, endPoint x: 150, endPoint y: 95, distance: 35.1
drag, startPoint x: 273, startPoint y: 85, endPoint x: 391, endPoint y: 89, distance: 118.5
click at [391, 93] on div "Ah Beat Hello My Name Is Opp Oppidan, [PERSON_NAME] promise land" at bounding box center [273, 106] width 356 height 27
drag, startPoint x: 391, startPoint y: 89, endPoint x: 334, endPoint y: 85, distance: 57.5
click at [320, 107] on span "promise land" at bounding box center [363, 113] width 175 height 13
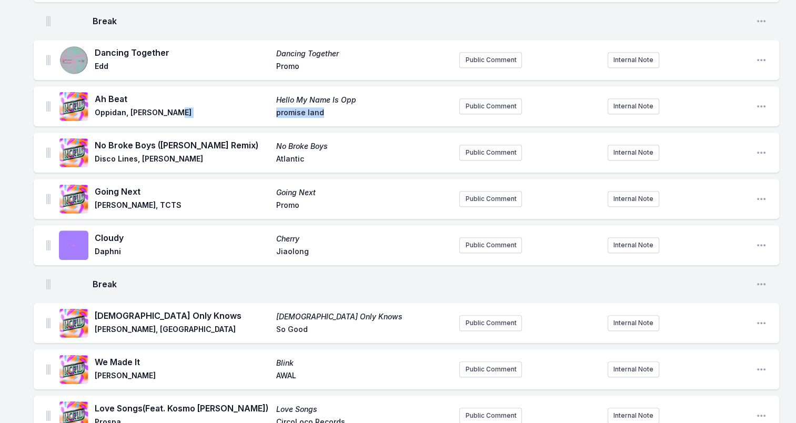
drag, startPoint x: 288, startPoint y: 98, endPoint x: 253, endPoint y: 98, distance: 35.8
click at [253, 98] on div "Ah Beat Hello My Name Is Opp Oppidan, [PERSON_NAME] promise land" at bounding box center [273, 106] width 356 height 27
drag, startPoint x: 253, startPoint y: 98, endPoint x: 292, endPoint y: 97, distance: 39.5
drag, startPoint x: 94, startPoint y: 130, endPoint x: 238, endPoint y: 132, distance: 143.7
click at [238, 136] on div "No Broke Boys ([PERSON_NAME] Remix) No Broke Boys Disco Lines, Tinashe Atlantic" at bounding box center [255, 153] width 392 height 34
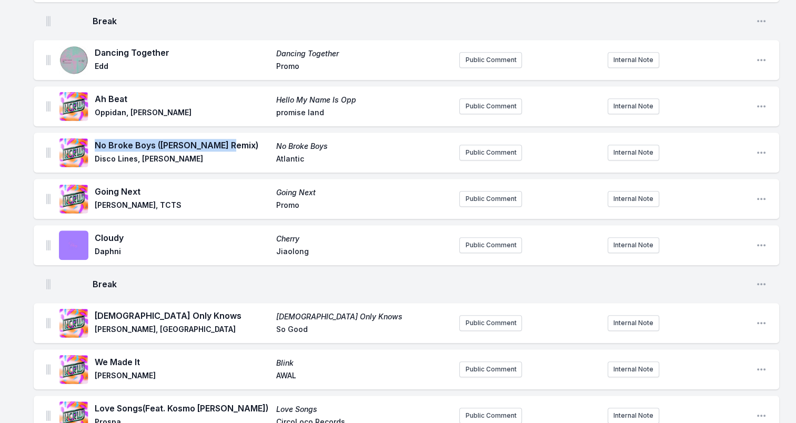
drag, startPoint x: 238, startPoint y: 132, endPoint x: 210, endPoint y: 130, distance: 27.4
drag, startPoint x: 95, startPoint y: 147, endPoint x: 166, endPoint y: 150, distance: 71.1
click at [166, 154] on span "Disco Lines, [PERSON_NAME]" at bounding box center [182, 160] width 175 height 13
drag, startPoint x: 166, startPoint y: 150, endPoint x: 138, endPoint y: 146, distance: 28.8
click at [287, 154] on span "Atlantic" at bounding box center [363, 160] width 175 height 13
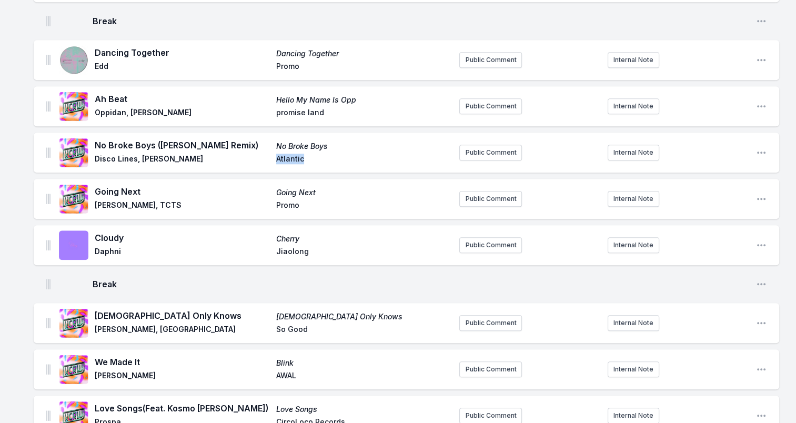
click at [287, 154] on span "Atlantic" at bounding box center [363, 160] width 175 height 13
drag, startPoint x: 95, startPoint y: 176, endPoint x: 146, endPoint y: 183, distance: 51.0
click at [146, 185] on div "Going Next Going Next [PERSON_NAME], TCTS Promo" at bounding box center [273, 198] width 356 height 27
drag, startPoint x: 146, startPoint y: 183, endPoint x: 130, endPoint y: 176, distance: 17.2
drag, startPoint x: 96, startPoint y: 189, endPoint x: 165, endPoint y: 189, distance: 68.4
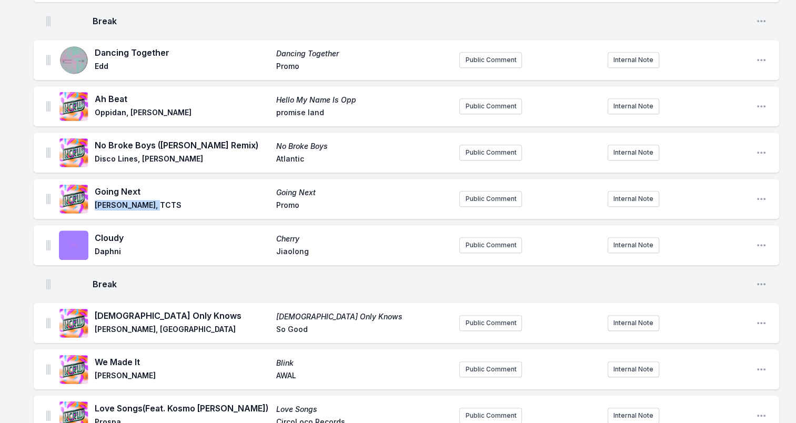
click at [165, 200] on span "[PERSON_NAME], TCTS" at bounding box center [182, 206] width 175 height 13
drag, startPoint x: 165, startPoint y: 189, endPoint x: 107, endPoint y: 190, distance: 57.9
click at [104, 232] on span "Cloudy" at bounding box center [182, 238] width 175 height 13
click at [108, 232] on span "Cloudy" at bounding box center [182, 238] width 175 height 13
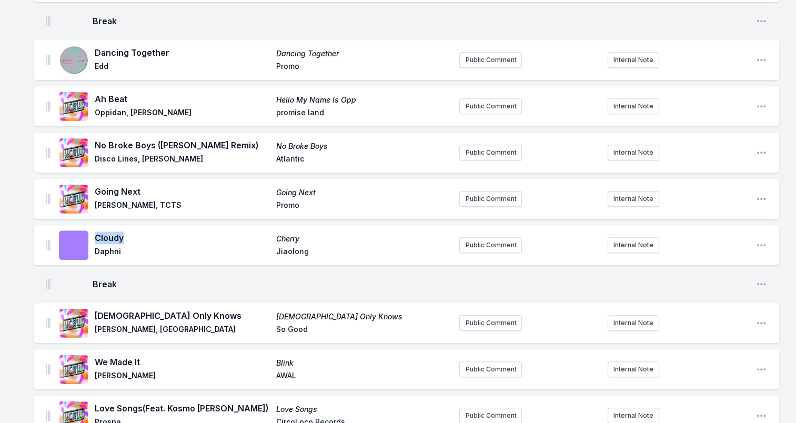
click at [108, 232] on span "Cloudy" at bounding box center [182, 238] width 175 height 13
click at [103, 246] on span "Daphni" at bounding box center [182, 252] width 175 height 13
click at [285, 234] on span "Cherry" at bounding box center [363, 239] width 175 height 11
click at [286, 234] on span "Cherry" at bounding box center [363, 239] width 175 height 11
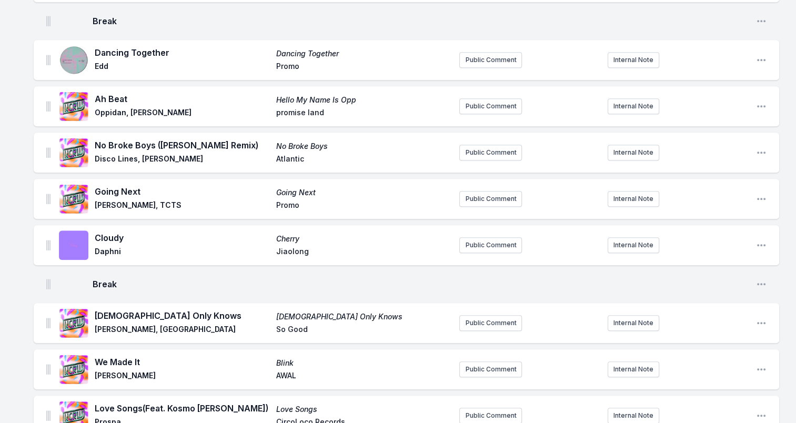
click at [299, 246] on span "Jiaolong" at bounding box center [363, 252] width 175 height 13
click at [300, 246] on span "Jiaolong" at bounding box center [363, 252] width 175 height 13
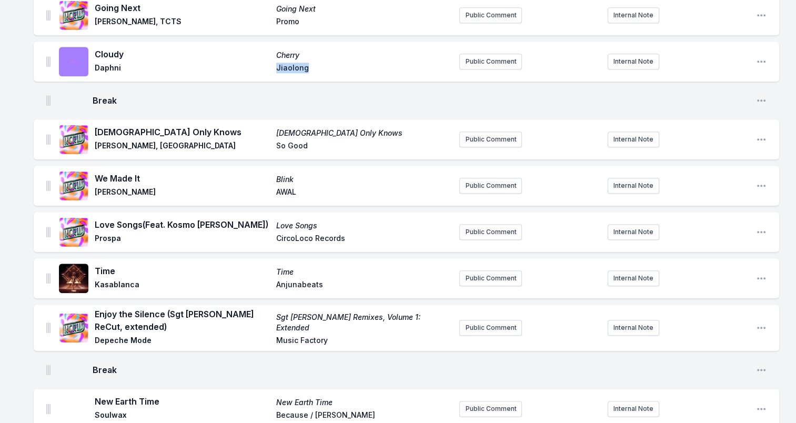
scroll to position [1158, 0]
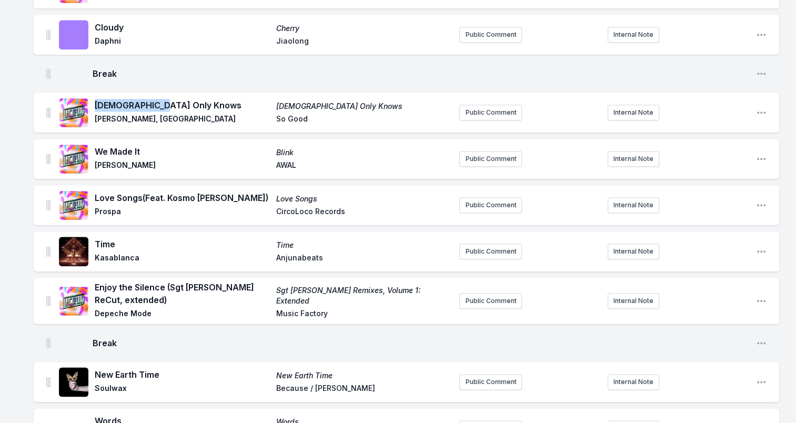
drag, startPoint x: 95, startPoint y: 90, endPoint x: 170, endPoint y: 94, distance: 75.9
click at [170, 99] on span "[DEMOGRAPHIC_DATA] Only Knows" at bounding box center [182, 105] width 175 height 13
drag, startPoint x: 170, startPoint y: 94, endPoint x: 153, endPoint y: 93, distance: 17.9
drag, startPoint x: 95, startPoint y: 102, endPoint x: 168, endPoint y: 102, distance: 73.7
click at [168, 114] on span "[PERSON_NAME], [GEOGRAPHIC_DATA]" at bounding box center [182, 120] width 175 height 13
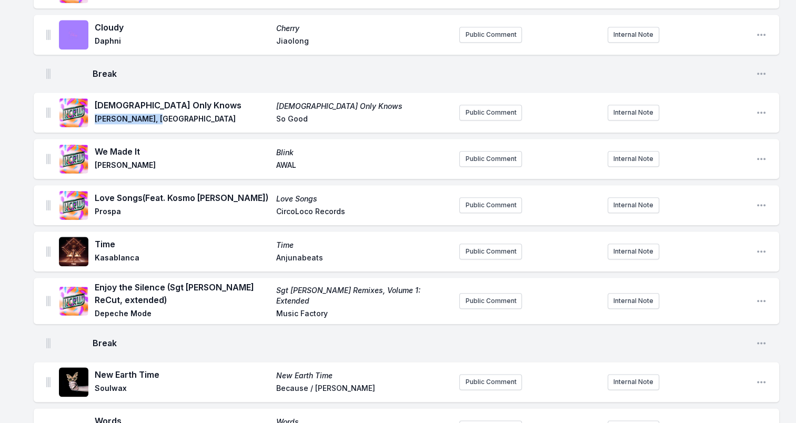
drag, startPoint x: 168, startPoint y: 102, endPoint x: 154, endPoint y: 105, distance: 15.0
drag, startPoint x: 276, startPoint y: 103, endPoint x: 339, endPoint y: 107, distance: 63.2
click at [339, 107] on div "[DEMOGRAPHIC_DATA] Only Knows [DEMOGRAPHIC_DATA] Only Knows [DEMOGRAPHIC_DATA][…" at bounding box center [273, 112] width 356 height 27
drag, startPoint x: 339, startPoint y: 107, endPoint x: 290, endPoint y: 102, distance: 49.2
drag, startPoint x: 97, startPoint y: 136, endPoint x: 146, endPoint y: 133, distance: 49.0
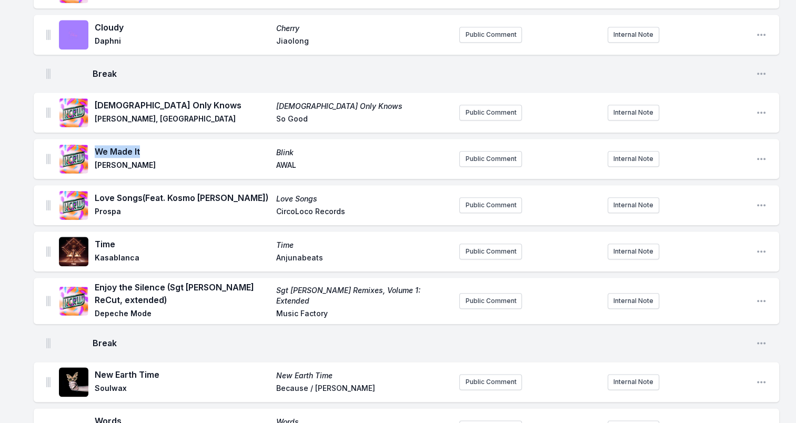
click at [146, 145] on span "We Made It" at bounding box center [182, 151] width 175 height 13
drag, startPoint x: 146, startPoint y: 133, endPoint x: 132, endPoint y: 136, distance: 14.6
drag, startPoint x: 96, startPoint y: 152, endPoint x: 133, endPoint y: 151, distance: 36.8
click at [133, 160] on span "[PERSON_NAME]" at bounding box center [182, 166] width 175 height 13
drag, startPoint x: 133, startPoint y: 151, endPoint x: 126, endPoint y: 152, distance: 6.9
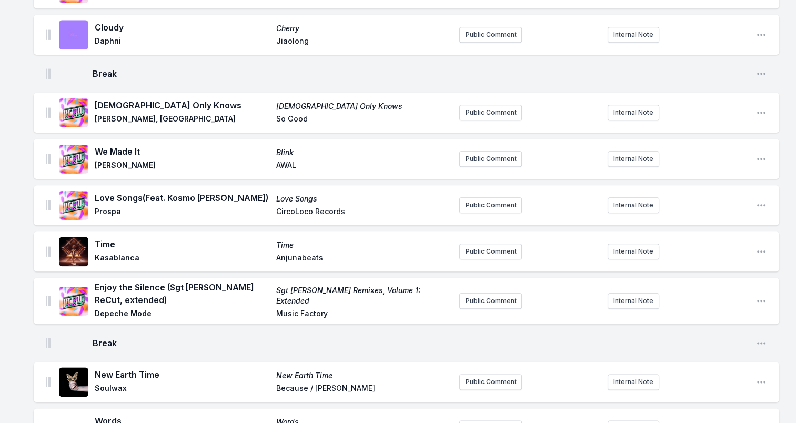
click at [280, 147] on span "Blink" at bounding box center [363, 152] width 175 height 11
click at [289, 160] on span "AWAL" at bounding box center [363, 166] width 175 height 13
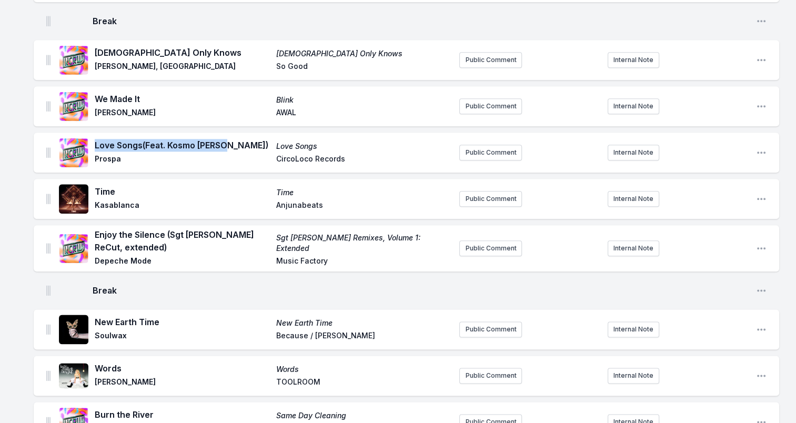
drag, startPoint x: 93, startPoint y: 130, endPoint x: 230, endPoint y: 123, distance: 137.5
click at [230, 136] on div "Love Songs (Feat. Kosmo [PERSON_NAME]) Love Songs Prospa CircoLoco Records" at bounding box center [255, 153] width 392 height 34
drag, startPoint x: 230, startPoint y: 123, endPoint x: 172, endPoint y: 129, distance: 59.2
click at [106, 154] on span "Prospa" at bounding box center [182, 160] width 175 height 13
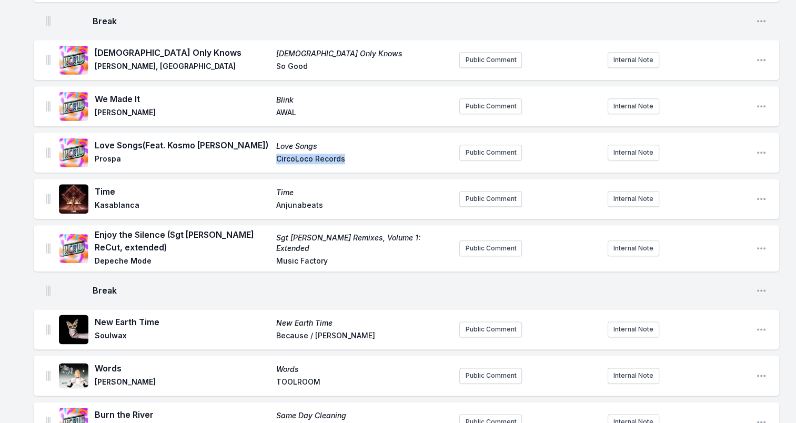
drag, startPoint x: 352, startPoint y: 138, endPoint x: 250, endPoint y: 143, distance: 101.7
click at [250, 143] on div "Love Songs (Feat. Kosmo [PERSON_NAME]) Love Songs Prospa CircoLoco Records" at bounding box center [273, 152] width 356 height 27
drag, startPoint x: 250, startPoint y: 143, endPoint x: 321, endPoint y: 142, distance: 71.0
click at [105, 185] on span "Time" at bounding box center [182, 191] width 175 height 13
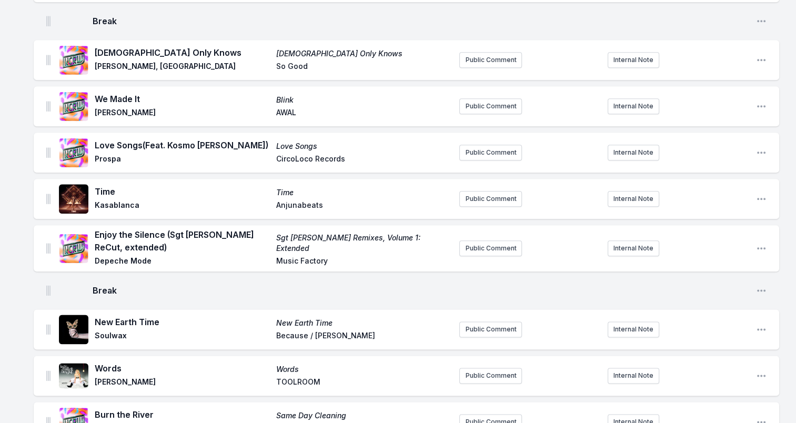
click at [125, 200] on span "Kasablanca" at bounding box center [182, 206] width 175 height 13
click at [305, 200] on span "Anjunabeats" at bounding box center [363, 206] width 175 height 13
click at [306, 200] on span "Anjunabeats" at bounding box center [363, 206] width 175 height 13
click at [307, 200] on span "Anjunabeats" at bounding box center [363, 206] width 175 height 13
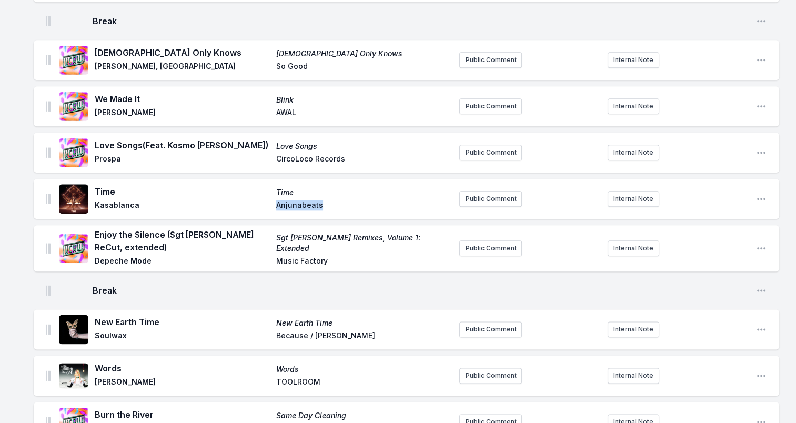
click at [308, 200] on span "Anjunabeats" at bounding box center [363, 206] width 175 height 13
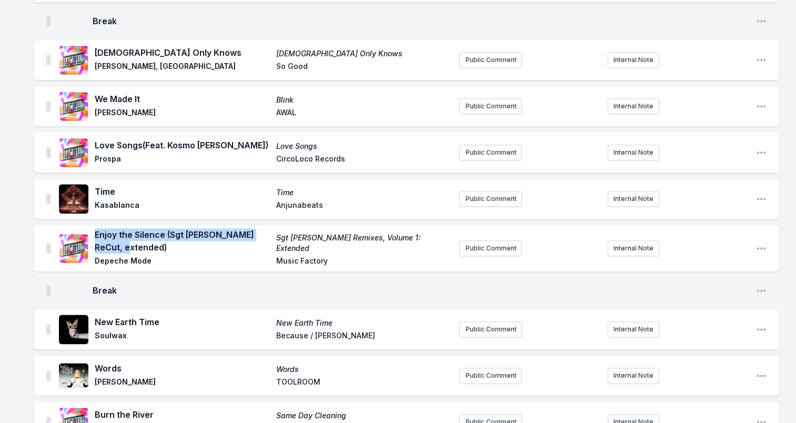
drag, startPoint x: 139, startPoint y: 228, endPoint x: 95, endPoint y: 220, distance: 45.0
click at [95, 228] on span "Enjoy the Silence (Sgt [PERSON_NAME] ReCut, extended)" at bounding box center [182, 240] width 175 height 25
drag, startPoint x: 95, startPoint y: 220, endPoint x: 205, endPoint y: 220, distance: 110.5
click at [149, 256] on span "Depeche Mode" at bounding box center [182, 262] width 175 height 13
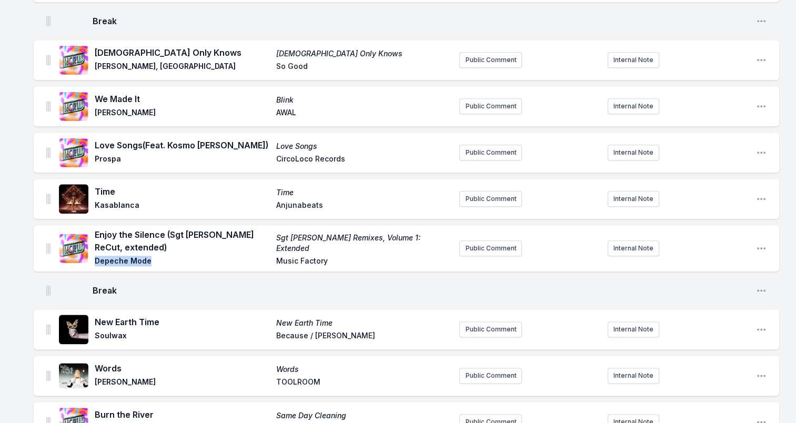
drag, startPoint x: 150, startPoint y: 246, endPoint x: 96, endPoint y: 248, distance: 54.2
click at [96, 256] on span "Depeche Mode" at bounding box center [182, 262] width 175 height 13
drag, startPoint x: 96, startPoint y: 248, endPoint x: 117, endPoint y: 246, distance: 20.7
drag, startPoint x: 421, startPoint y: 237, endPoint x: 264, endPoint y: 237, distance: 156.8
click at [264, 237] on div "Enjoy the Silence (Sgt [PERSON_NAME] ReCut, extended) Sgt [PERSON_NAME] Remixes…" at bounding box center [273, 248] width 356 height 40
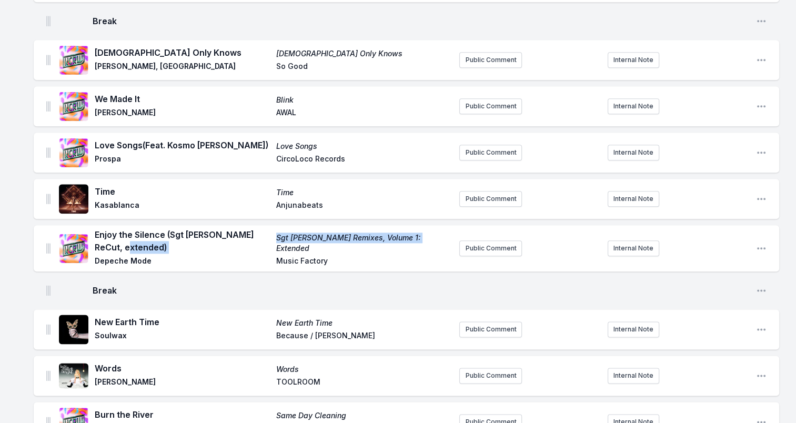
drag, startPoint x: 264, startPoint y: 237, endPoint x: 385, endPoint y: 235, distance: 121.0
click at [280, 256] on span "Music Factory" at bounding box center [363, 262] width 175 height 13
drag, startPoint x: 276, startPoint y: 247, endPoint x: 340, endPoint y: 247, distance: 63.7
click at [340, 256] on span "Music Factory" at bounding box center [363, 262] width 175 height 13
drag, startPoint x: 340, startPoint y: 247, endPoint x: 317, endPoint y: 247, distance: 23.2
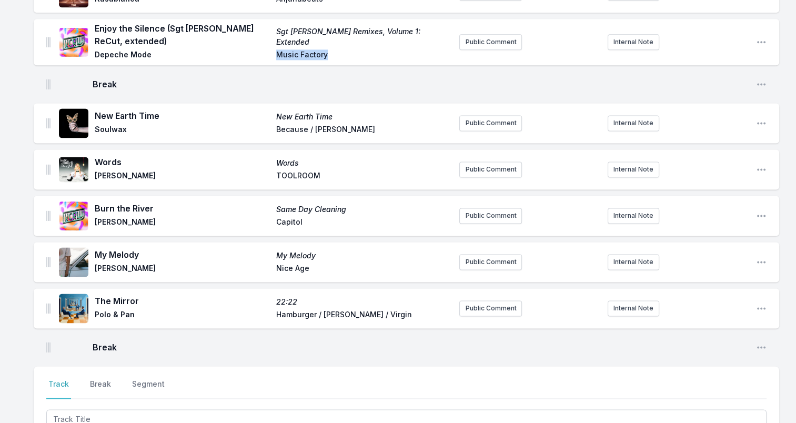
scroll to position [1421, 0]
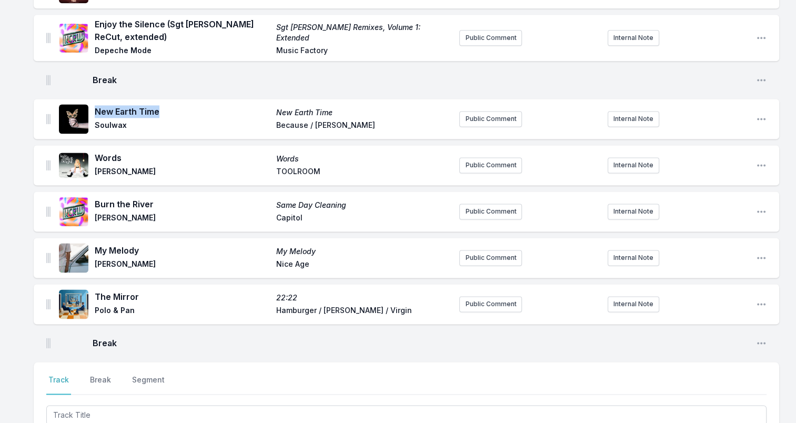
drag, startPoint x: 95, startPoint y: 95, endPoint x: 180, endPoint y: 98, distance: 84.8
click at [180, 105] on span "New Earth Time" at bounding box center [182, 111] width 175 height 13
drag, startPoint x: 180, startPoint y: 98, endPoint x: 125, endPoint y: 99, distance: 54.7
click at [100, 120] on span "Soulwax" at bounding box center [182, 126] width 175 height 13
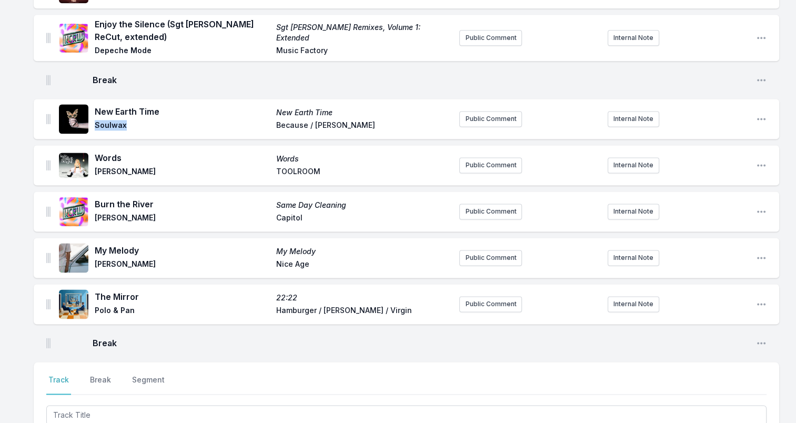
drag, startPoint x: 351, startPoint y: 103, endPoint x: 253, endPoint y: 115, distance: 99.1
click at [253, 115] on div "New Earth Time New Earth Time Soulwax Because / [PERSON_NAME]" at bounding box center [273, 118] width 356 height 27
drag, startPoint x: 253, startPoint y: 115, endPoint x: 375, endPoint y: 112, distance: 122.6
click at [375, 120] on span "Because / [PERSON_NAME]" at bounding box center [363, 126] width 175 height 13
drag, startPoint x: 345, startPoint y: 115, endPoint x: 244, endPoint y: 117, distance: 101.6
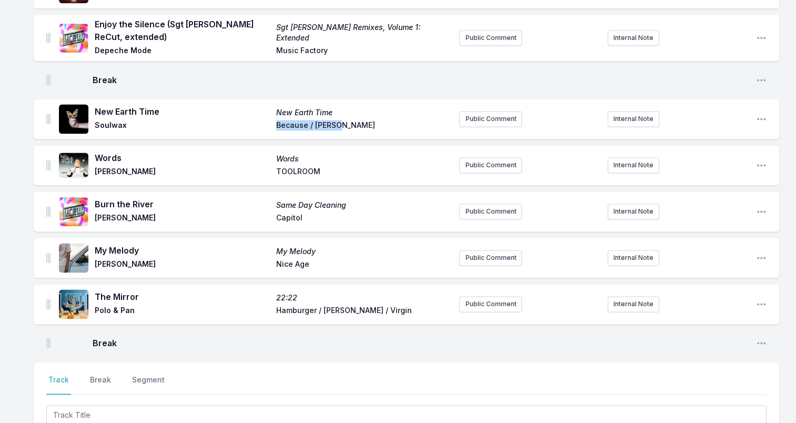
click at [244, 117] on div "New Earth Time New Earth Time Soulwax Because / [PERSON_NAME]" at bounding box center [273, 118] width 356 height 27
drag, startPoint x: 244, startPoint y: 117, endPoint x: 314, endPoint y: 112, distance: 70.7
click at [107, 152] on span "Words" at bounding box center [182, 158] width 175 height 13
click at [98, 166] on span "[PERSON_NAME]" at bounding box center [182, 172] width 175 height 13
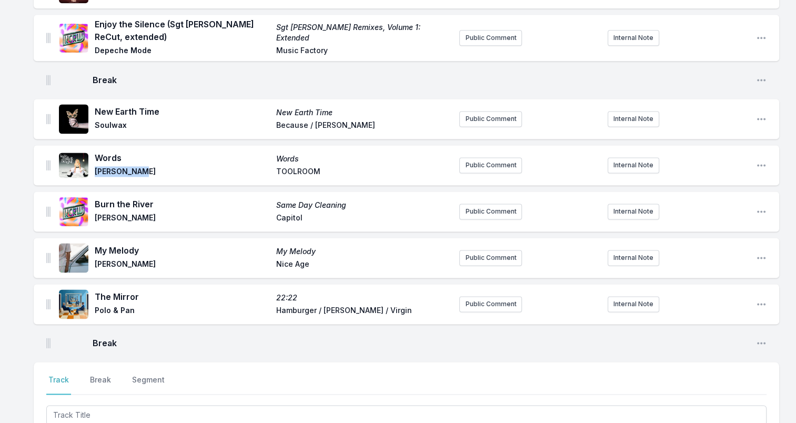
drag, startPoint x: 94, startPoint y: 157, endPoint x: 144, endPoint y: 157, distance: 50.0
click at [144, 157] on div "Words Words [PERSON_NAME] TOOLROOM" at bounding box center [255, 165] width 392 height 34
drag, startPoint x: 144, startPoint y: 157, endPoint x: 129, endPoint y: 156, distance: 14.3
click at [288, 152] on div "Words Words [PERSON_NAME] TOOLROOM" at bounding box center [273, 165] width 356 height 27
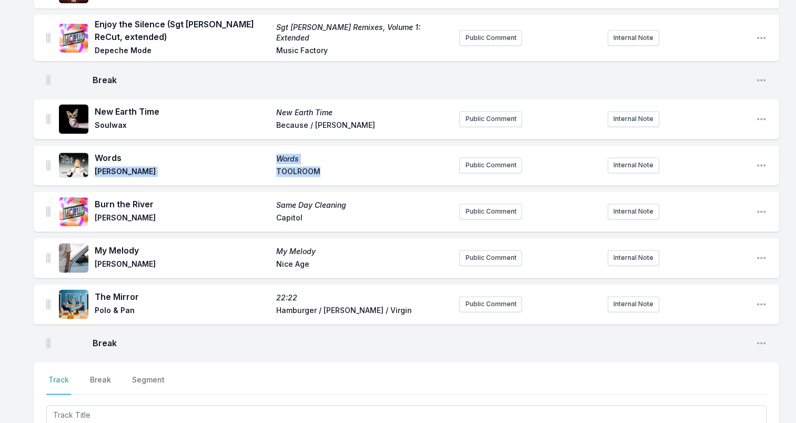
click at [289, 166] on span "TOOLROOM" at bounding box center [363, 172] width 175 height 13
click at [360, 166] on span "TOOLROOM" at bounding box center [363, 172] width 175 height 13
click at [304, 166] on span "TOOLROOM" at bounding box center [363, 172] width 175 height 13
click at [306, 166] on span "TOOLROOM" at bounding box center [363, 172] width 175 height 13
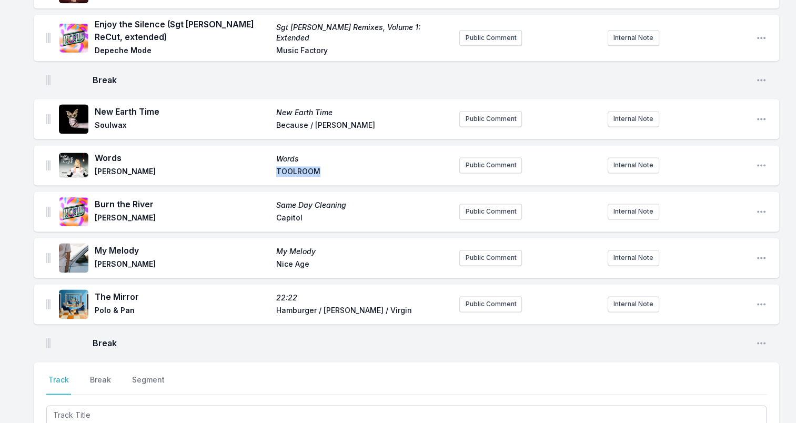
click at [306, 166] on span "TOOLROOM" at bounding box center [363, 172] width 175 height 13
click at [99, 198] on span "Burn the River" at bounding box center [182, 204] width 175 height 13
drag, startPoint x: 96, startPoint y: 187, endPoint x: 153, endPoint y: 187, distance: 56.8
click at [153, 198] on span "Burn the River" at bounding box center [182, 204] width 175 height 13
drag, startPoint x: 153, startPoint y: 187, endPoint x: 146, endPoint y: 187, distance: 7.4
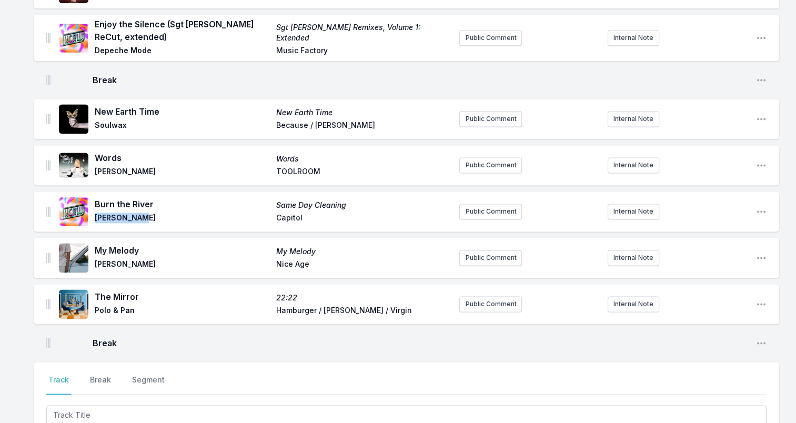
drag, startPoint x: 95, startPoint y: 204, endPoint x: 157, endPoint y: 205, distance: 62.1
click at [157, 213] on span "[PERSON_NAME]" at bounding box center [182, 219] width 175 height 13
drag, startPoint x: 157, startPoint y: 205, endPoint x: 122, endPoint y: 205, distance: 35.3
click at [284, 200] on span "Same Day Cleaning" at bounding box center [363, 205] width 175 height 11
drag, startPoint x: 277, startPoint y: 189, endPoint x: 376, endPoint y: 189, distance: 99.4
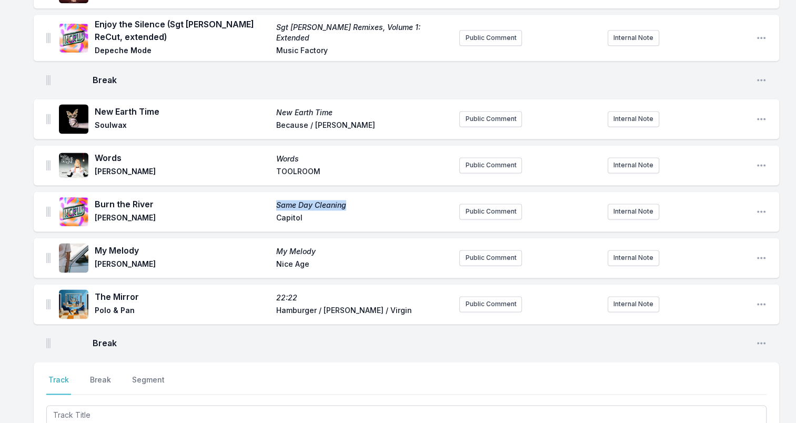
click at [376, 200] on span "Same Day Cleaning" at bounding box center [363, 205] width 175 height 11
drag, startPoint x: 376, startPoint y: 189, endPoint x: 333, endPoint y: 188, distance: 43.7
click at [289, 213] on span "Capitol" at bounding box center [363, 219] width 175 height 13
drag, startPoint x: 94, startPoint y: 233, endPoint x: 149, endPoint y: 235, distance: 55.3
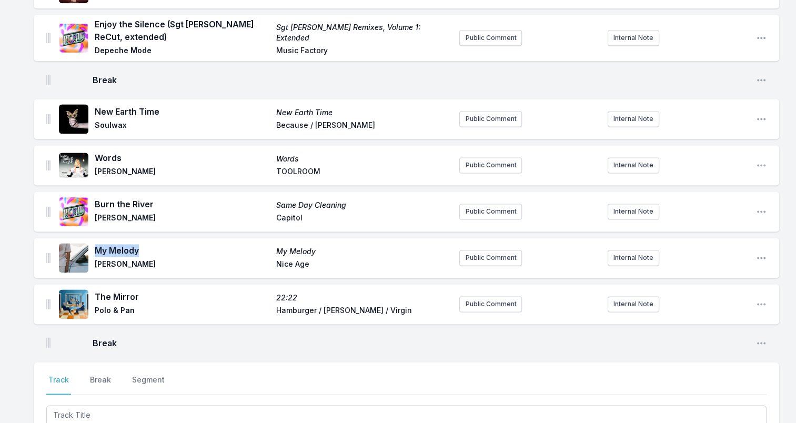
click at [149, 241] on div "My Melody My [PERSON_NAME] Nice Age" at bounding box center [255, 258] width 392 height 34
drag, startPoint x: 149, startPoint y: 235, endPoint x: 128, endPoint y: 233, distance: 20.6
click at [100, 259] on span "[PERSON_NAME]" at bounding box center [182, 265] width 175 height 13
drag, startPoint x: 274, startPoint y: 248, endPoint x: 310, endPoint y: 255, distance: 37.5
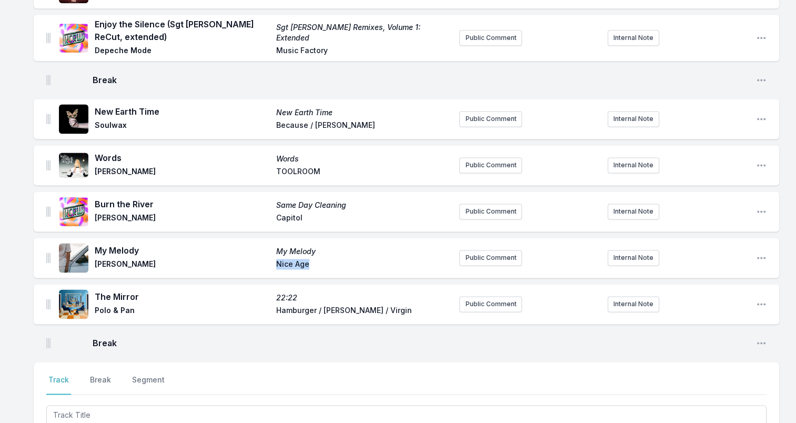
click at [310, 255] on div "My Melody My [PERSON_NAME] Nice Age" at bounding box center [273, 257] width 356 height 27
drag, startPoint x: 310, startPoint y: 255, endPoint x: 299, endPoint y: 249, distance: 12.7
drag, startPoint x: 109, startPoint y: 278, endPoint x: 158, endPoint y: 280, distance: 48.4
click at [158, 290] on span "The Mirror" at bounding box center [182, 296] width 175 height 13
drag, startPoint x: 158, startPoint y: 280, endPoint x: 130, endPoint y: 279, distance: 27.4
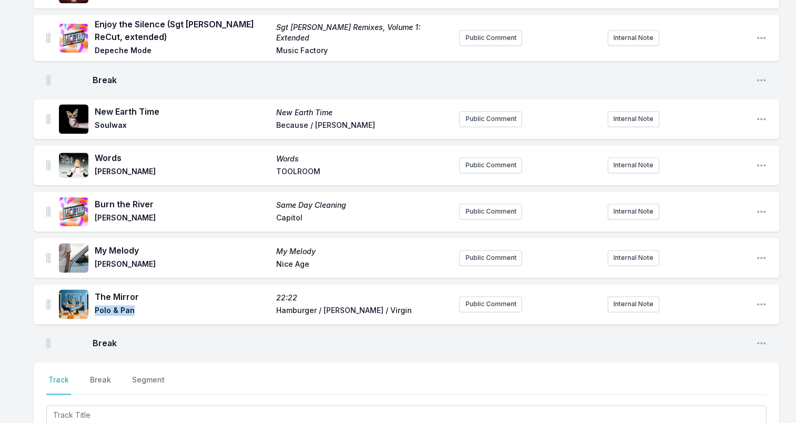
drag, startPoint x: 96, startPoint y: 294, endPoint x: 146, endPoint y: 295, distance: 49.5
click at [146, 295] on div "The Mirror 22:22 Polo & Pan Hamburger / Ekler'o'Shock / Virgin" at bounding box center [255, 304] width 392 height 34
drag, startPoint x: 146, startPoint y: 295, endPoint x: 126, endPoint y: 296, distance: 20.0
drag, startPoint x: 283, startPoint y: 283, endPoint x: 305, endPoint y: 282, distance: 22.6
click at [305, 290] on div "The Mirror 22:22 Polo & Pan Hamburger / Ekler'o'Shock / Virgin" at bounding box center [273, 303] width 356 height 27
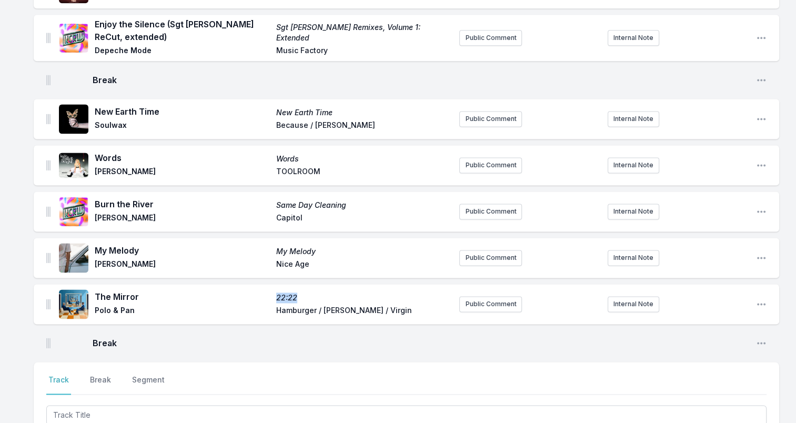
drag, startPoint x: 305, startPoint y: 282, endPoint x: 293, endPoint y: 281, distance: 12.1
drag, startPoint x: 272, startPoint y: 296, endPoint x: 403, endPoint y: 295, distance: 130.5
click at [403, 295] on div "The Mirror 22:22 Polo & Pan Hamburger / Ekler'o'Shock / Virgin" at bounding box center [273, 303] width 356 height 27
drag, startPoint x: 403, startPoint y: 295, endPoint x: 363, endPoint y: 297, distance: 40.0
click at [206, 337] on span "Break" at bounding box center [420, 343] width 655 height 13
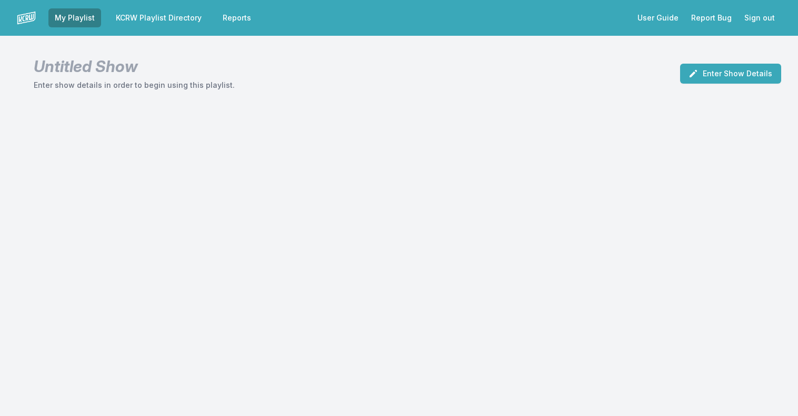
click at [148, 16] on link "KCRW Playlist Directory" at bounding box center [158, 17] width 98 height 19
